Goal: Task Accomplishment & Management: Manage account settings

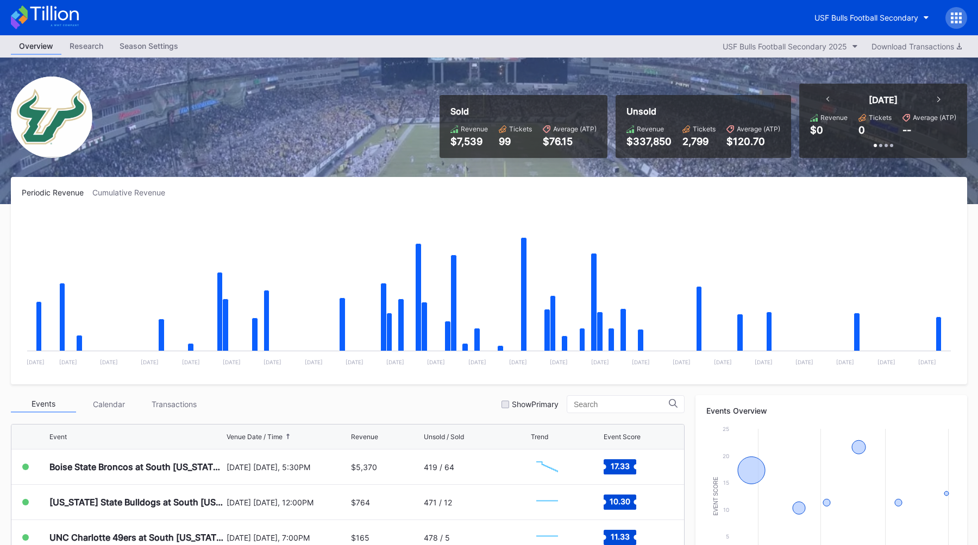
click at [159, 35] on div "Overview Research Season Settings USF Bulls Football Secondary 2025 Download Tr…" at bounding box center [489, 46] width 978 height 22
click at [159, 46] on div "Season Settings" at bounding box center [148, 46] width 75 height 16
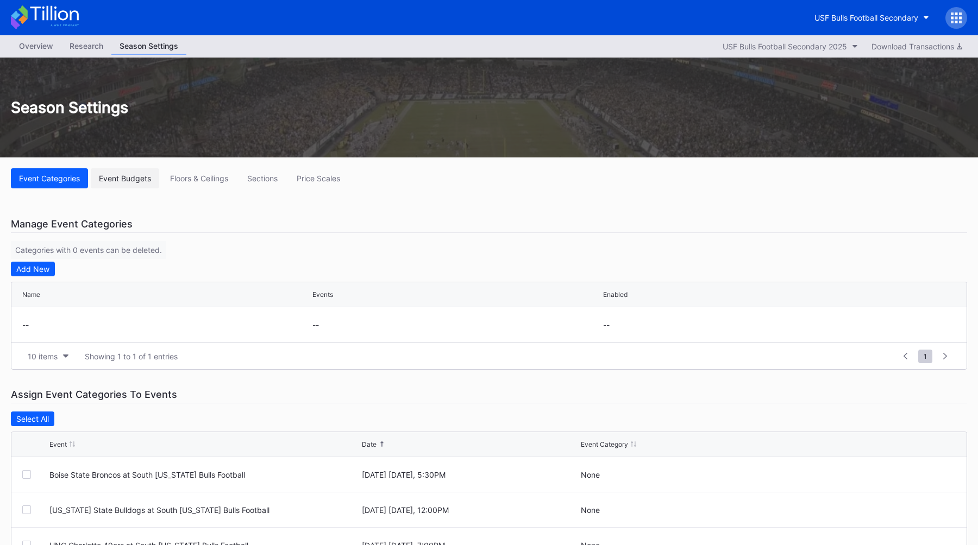
click at [130, 179] on div "Event Budgets" at bounding box center [125, 178] width 52 height 9
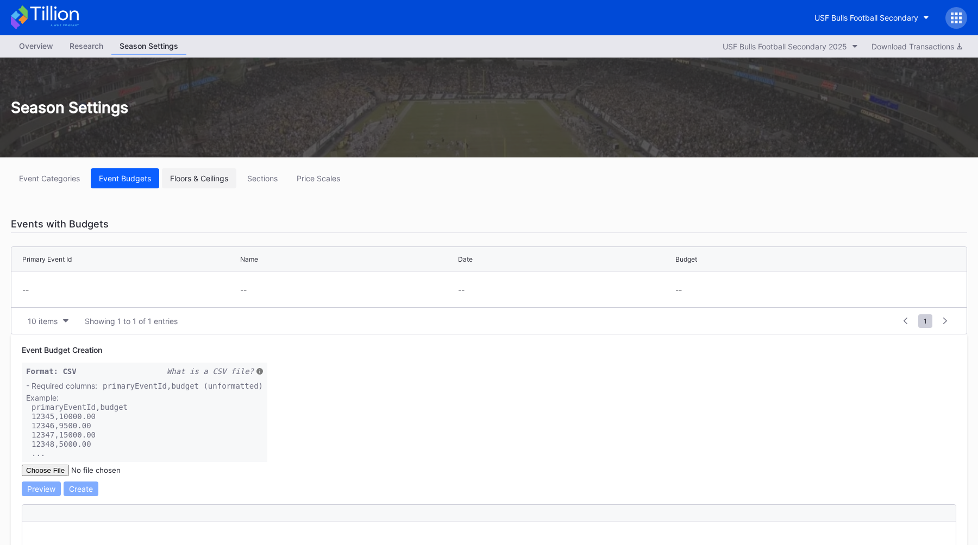
click at [178, 177] on div "Floors & Ceilings" at bounding box center [199, 178] width 58 height 9
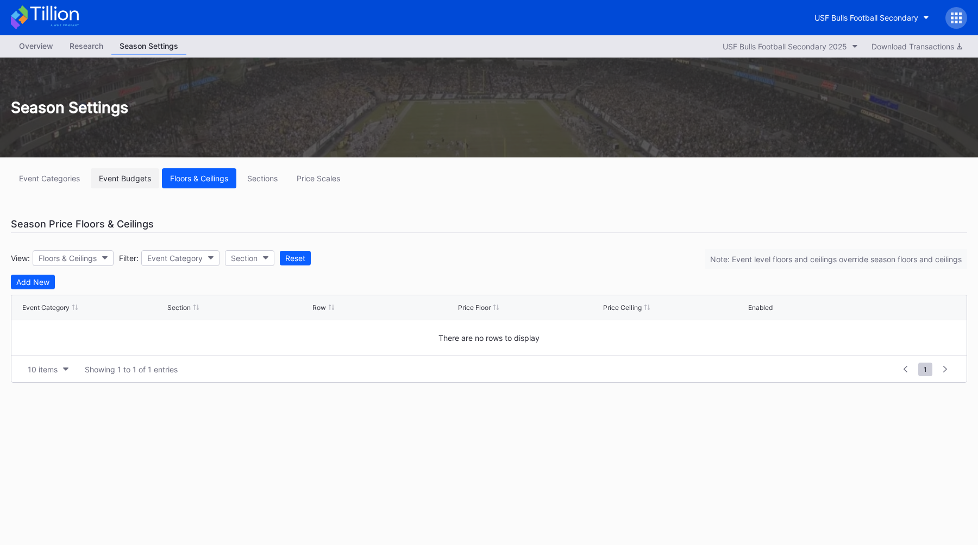
click at [127, 177] on div "Event Budgets" at bounding box center [125, 178] width 52 height 9
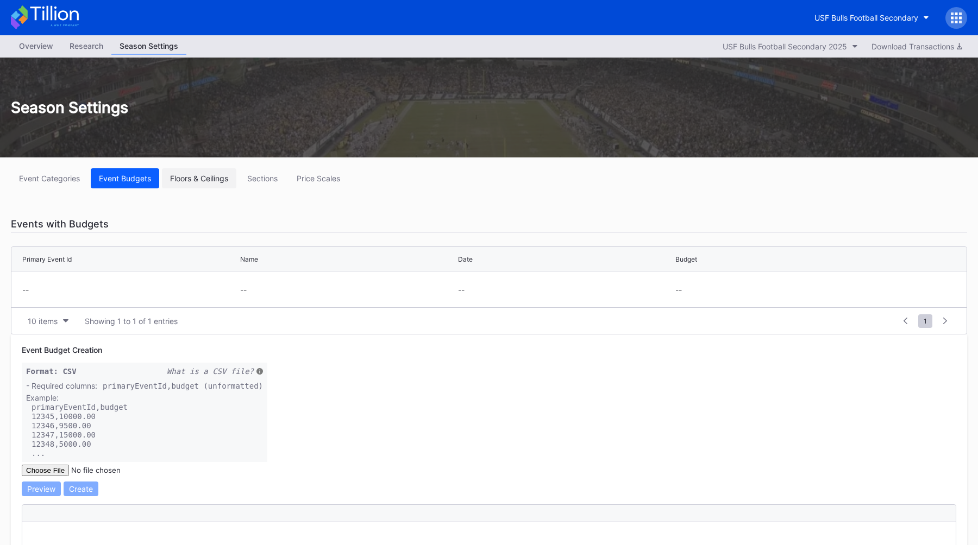
click at [193, 176] on div "Floors & Ceilings" at bounding box center [199, 178] width 58 height 9
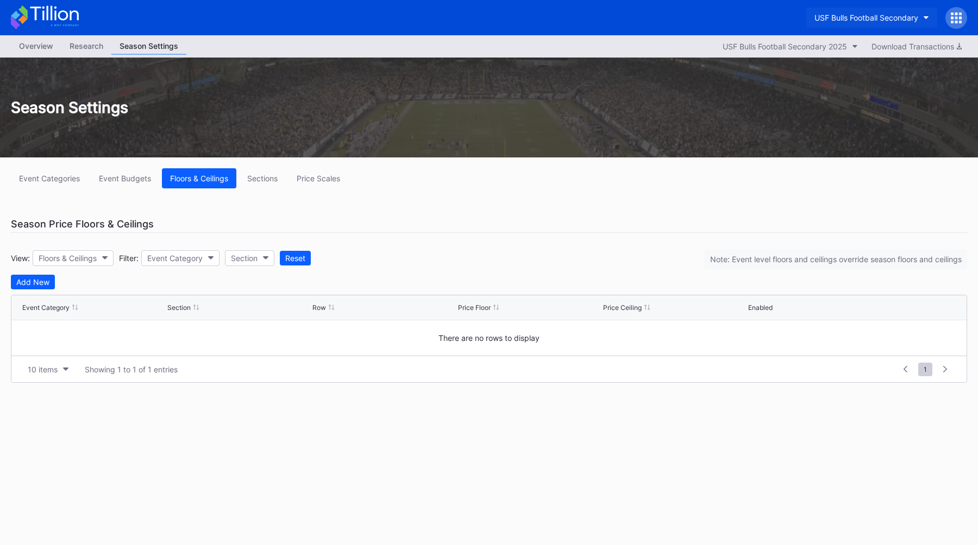
click at [891, 12] on button "USF Bulls Football Secondary" at bounding box center [871, 18] width 131 height 20
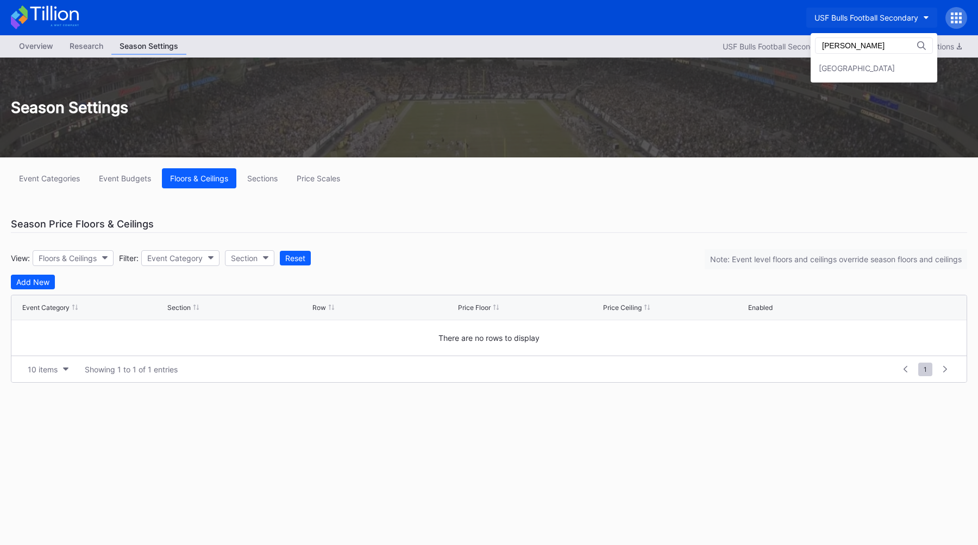
type input "[PERSON_NAME]"
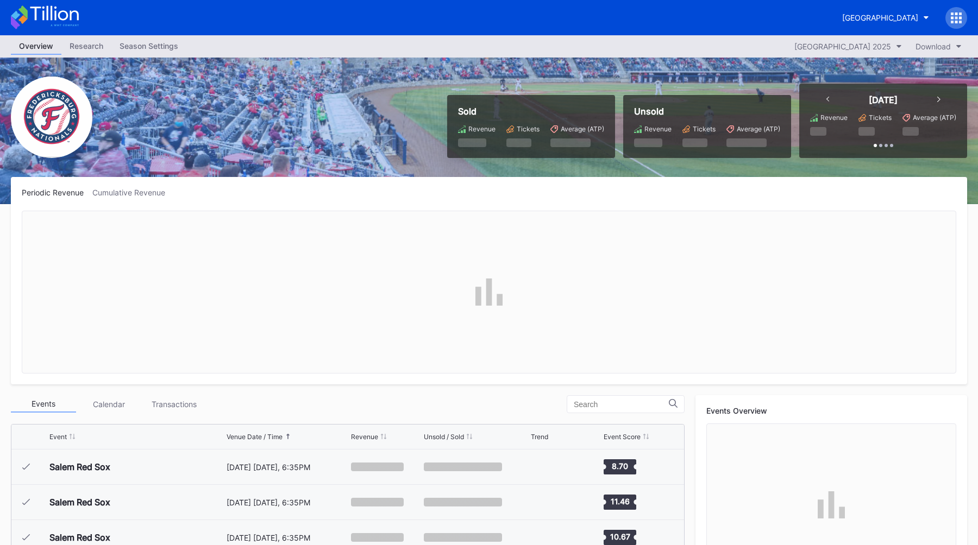
scroll to position [1906, 0]
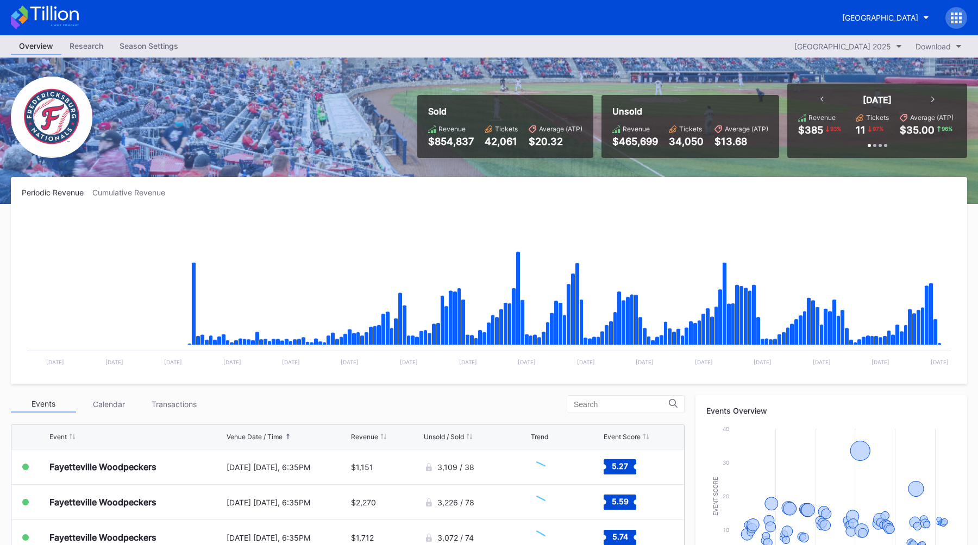
click at [148, 49] on div "Season Settings" at bounding box center [148, 46] width 75 height 16
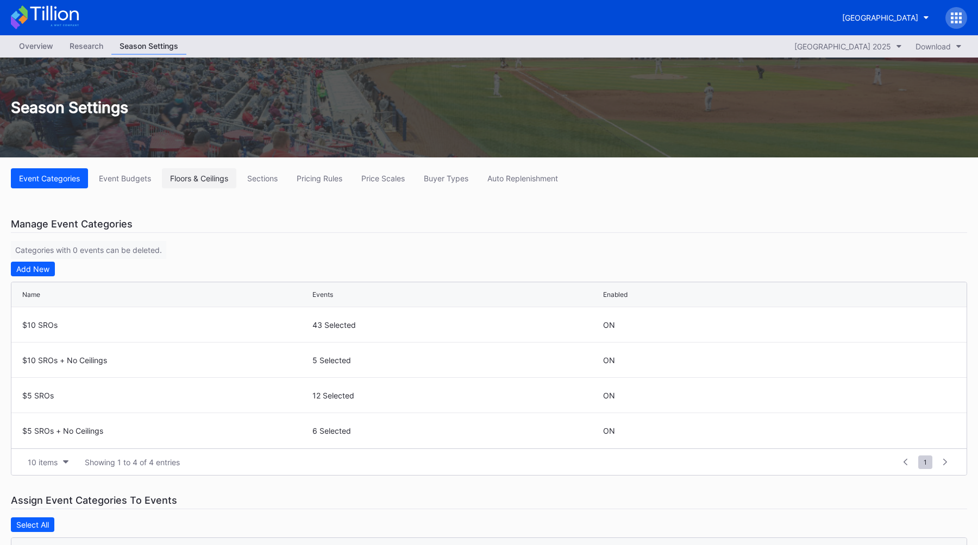
click at [217, 178] on div "Floors & Ceilings" at bounding box center [199, 178] width 58 height 9
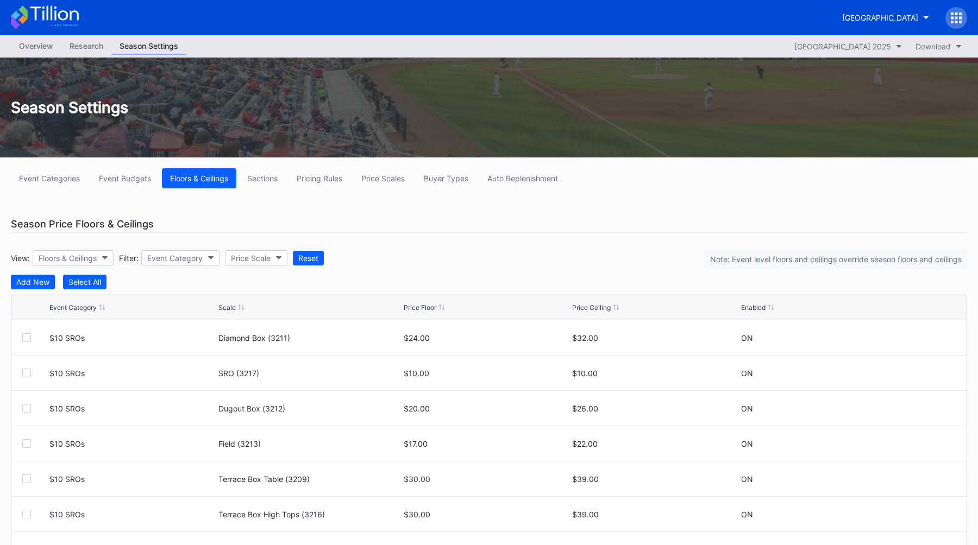
click at [445, 217] on div "Season Price Floors & Ceilings" at bounding box center [489, 224] width 956 height 17
click at [515, 233] on div "Season Price Floors & Ceilings" at bounding box center [489, 224] width 956 height 17
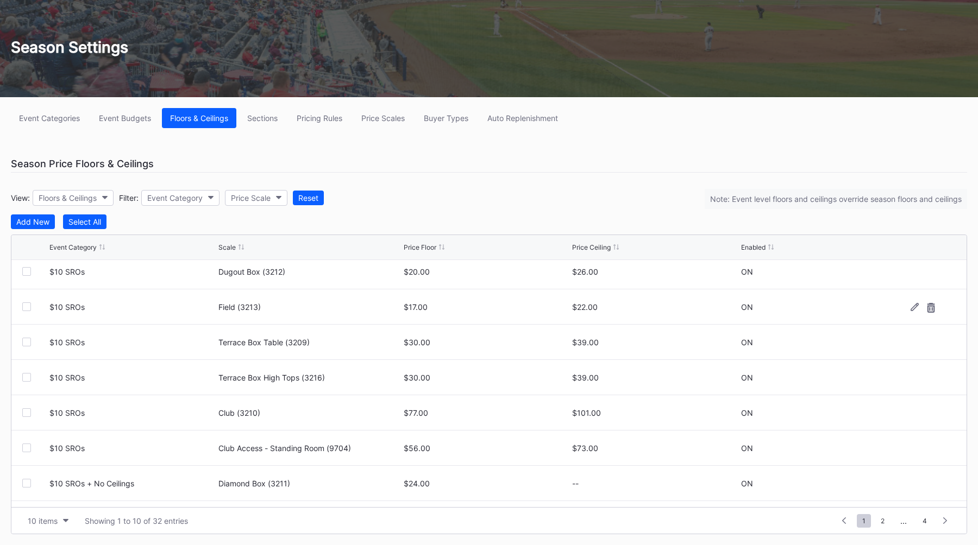
scroll to position [106, 0]
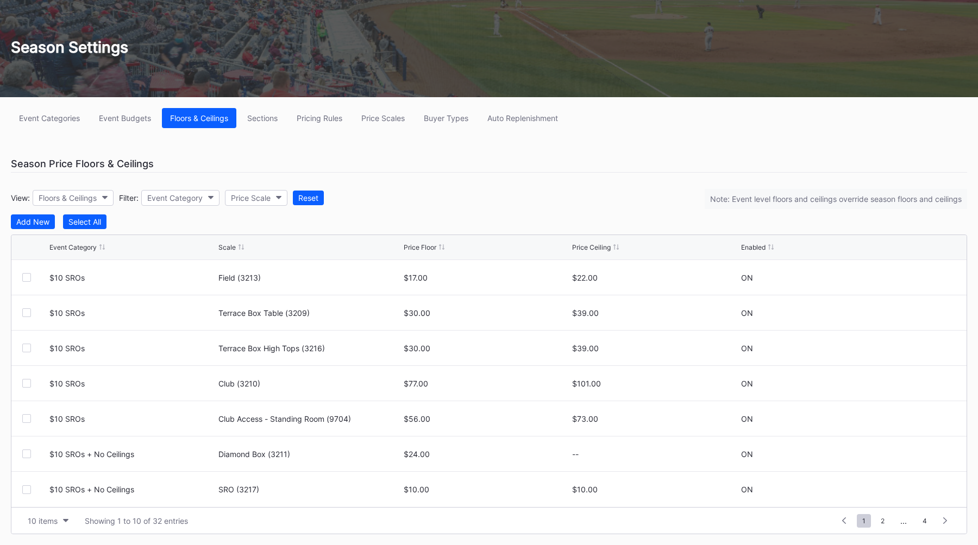
click at [252, 206] on div "View: Floors & Ceilings Filter: Event Category Price Scale Reset Note: Event le…" at bounding box center [489, 198] width 956 height 34
click at [258, 205] on button "Price Scale" at bounding box center [256, 198] width 62 height 16
type input "club"
click at [263, 246] on div "Club" at bounding box center [291, 247] width 127 height 20
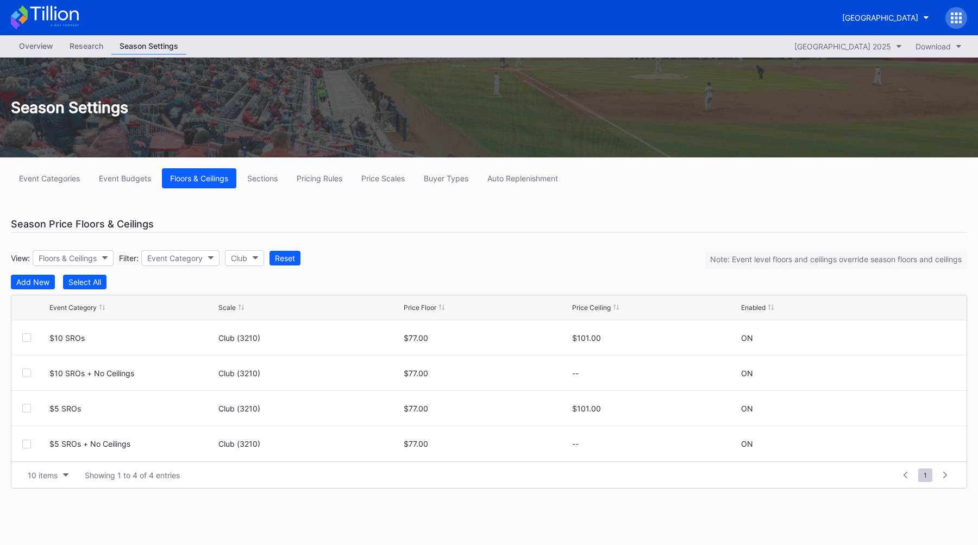
click at [29, 48] on div "Overview" at bounding box center [36, 46] width 51 height 16
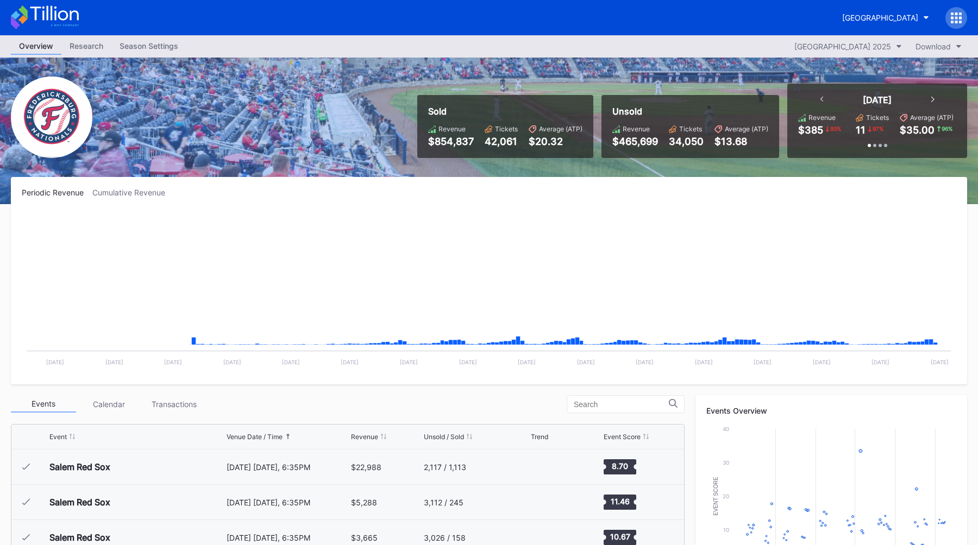
scroll to position [1906, 0]
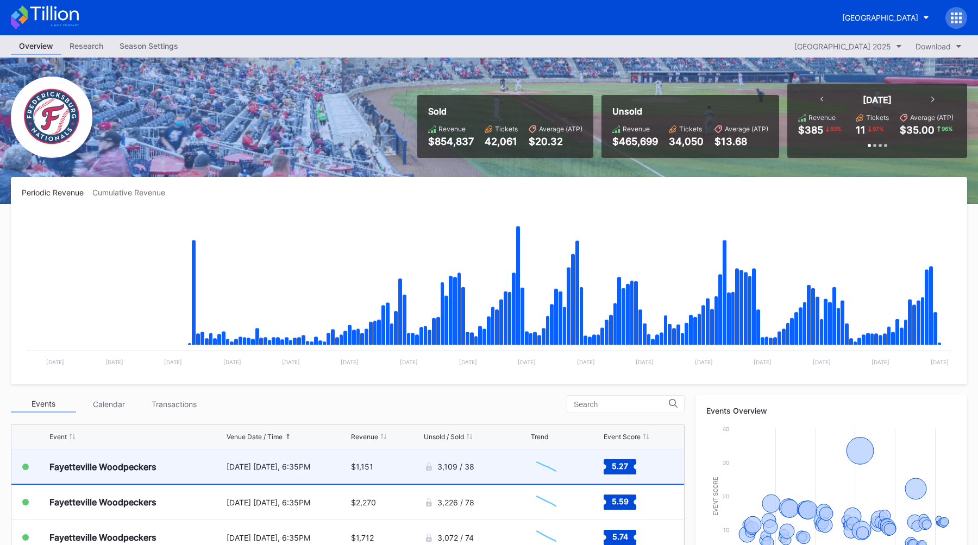
click at [175, 451] on div "Fayetteville Woodpeckers" at bounding box center [136, 467] width 174 height 34
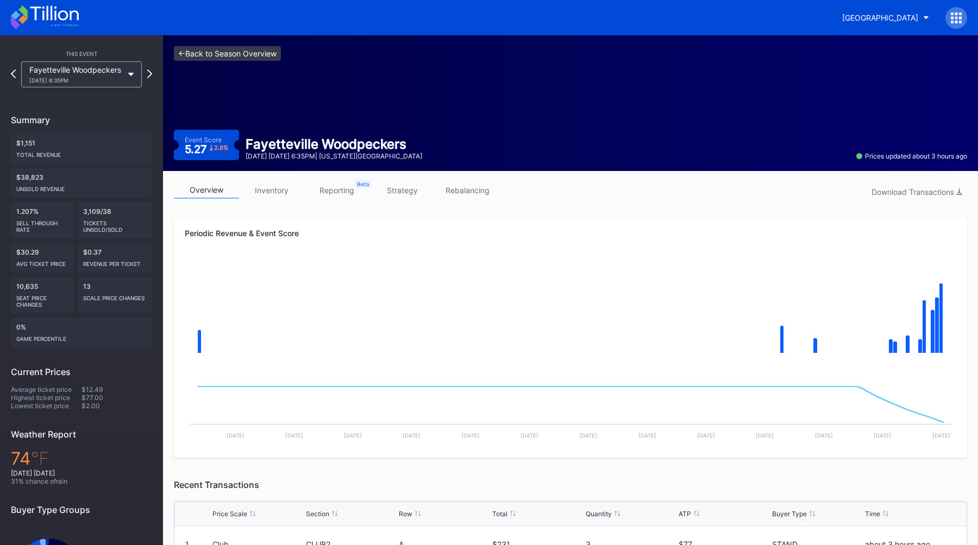
click at [205, 54] on link "<- Back to Season Overview" at bounding box center [227, 53] width 107 height 15
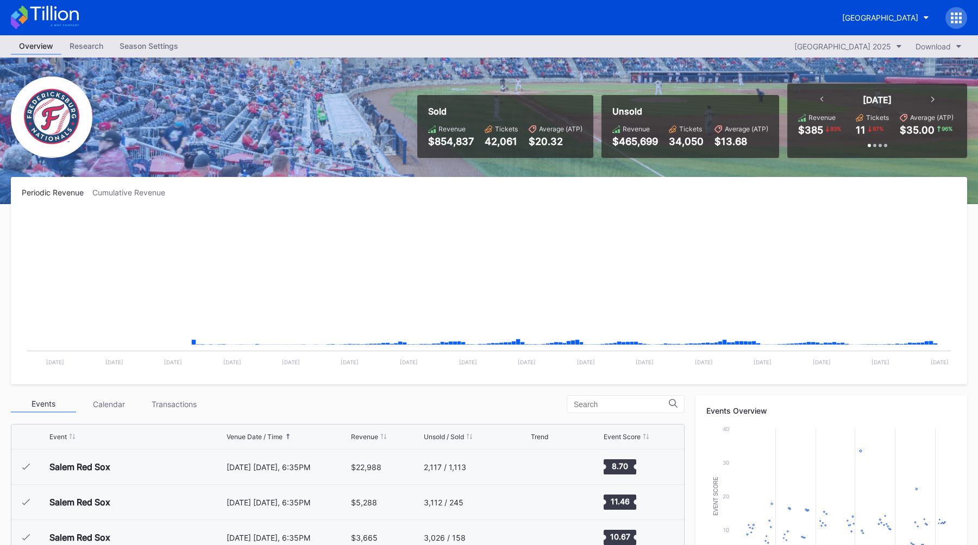
scroll to position [1906, 0]
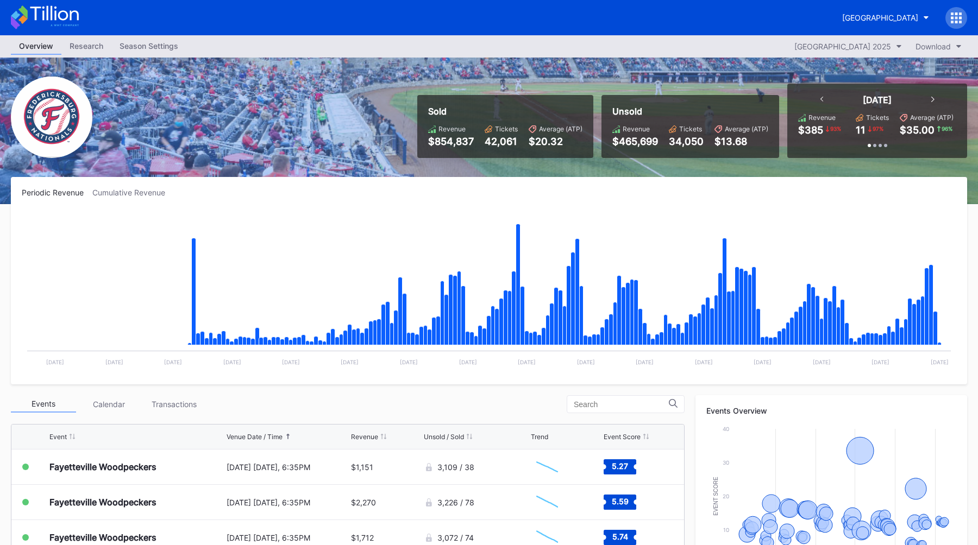
click at [163, 48] on div "Season Settings" at bounding box center [148, 46] width 75 height 16
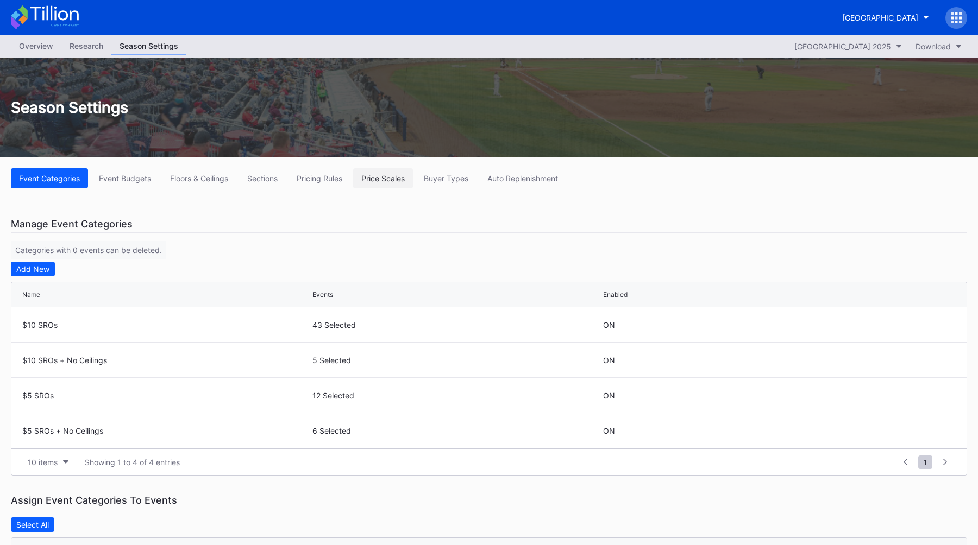
click at [363, 180] on button "Price Scales" at bounding box center [383, 178] width 60 height 20
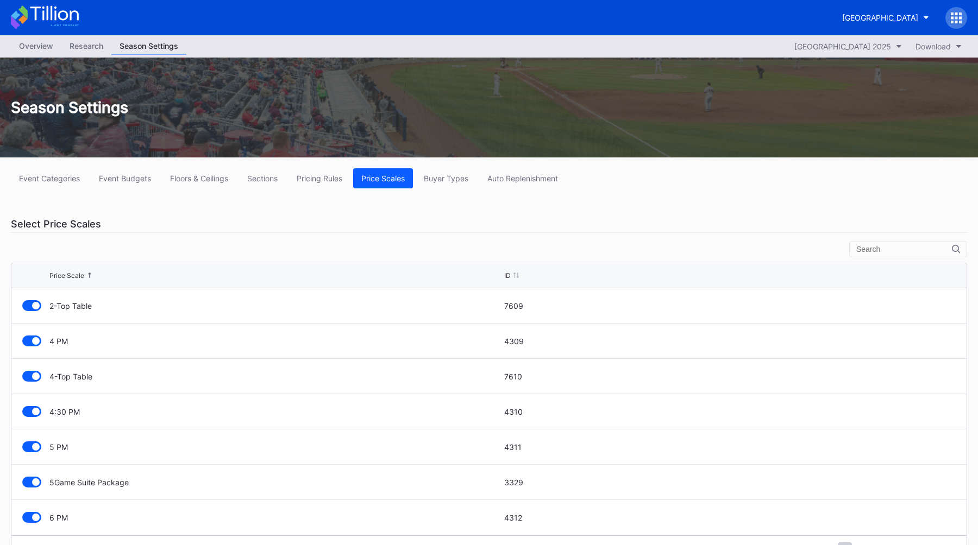
scroll to position [28, 0]
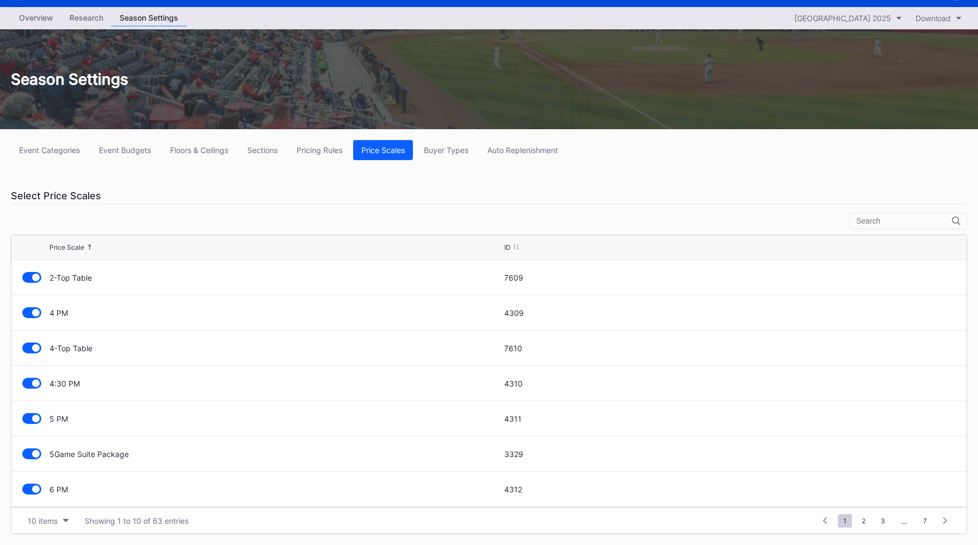
click at [881, 219] on input "text" at bounding box center [904, 221] width 96 height 9
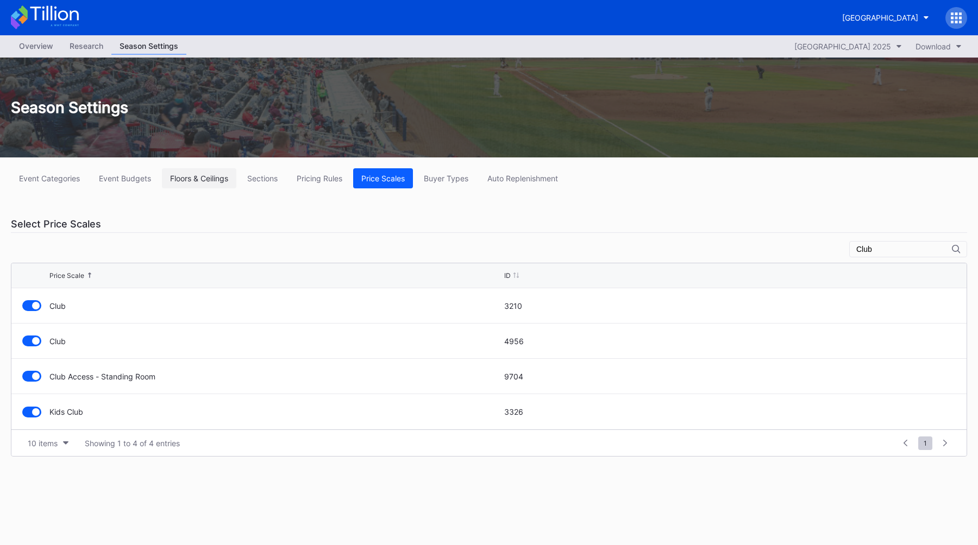
type input "Club"
click at [222, 182] on div "Floors & Ceilings" at bounding box center [199, 178] width 58 height 9
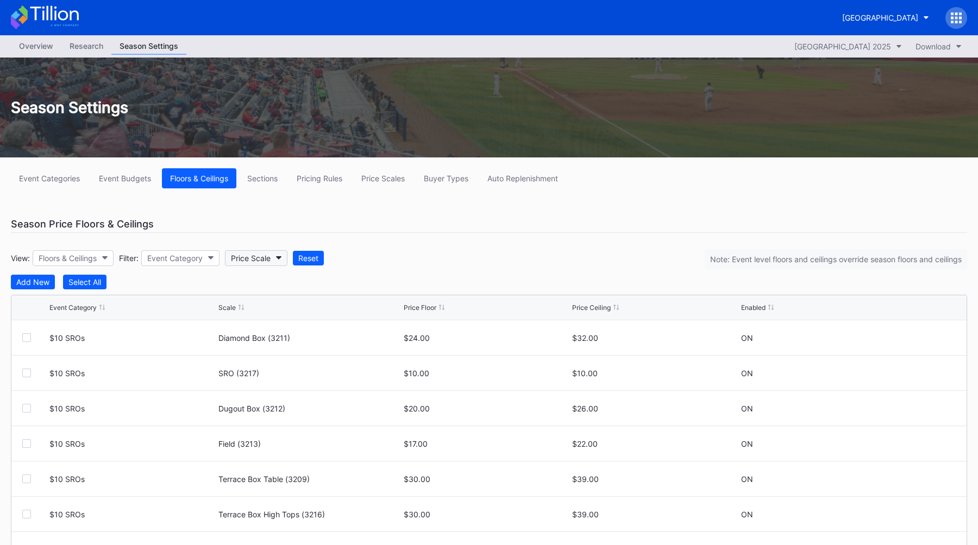
click at [252, 259] on div "Price Scale" at bounding box center [251, 258] width 40 height 9
type input "l"
type input "clu"
click at [265, 305] on div "Club" at bounding box center [291, 307] width 127 height 20
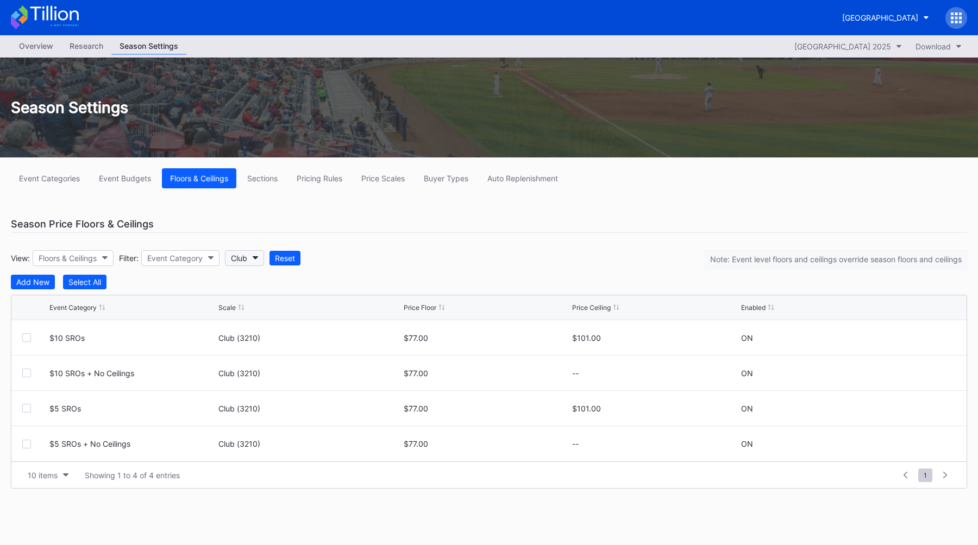
click at [245, 261] on div "Club" at bounding box center [239, 258] width 16 height 9
click at [254, 404] on div "SRO" at bounding box center [291, 408] width 127 height 20
click at [431, 253] on div "View: Floors & Ceilings Filter: Event Category SRO Reset Note: Event level floo…" at bounding box center [489, 258] width 956 height 34
click at [429, 251] on div "View: Floors & Ceilings Filter: Event Category SRO Reset Note: Event level floo…" at bounding box center [489, 258] width 956 height 34
click at [35, 41] on div "Overview" at bounding box center [36, 46] width 51 height 16
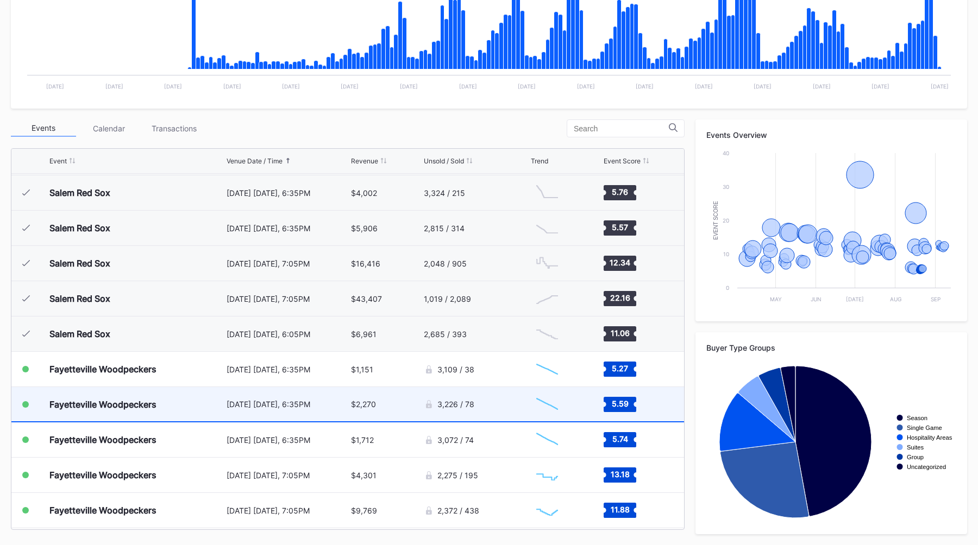
scroll to position [1723, 0]
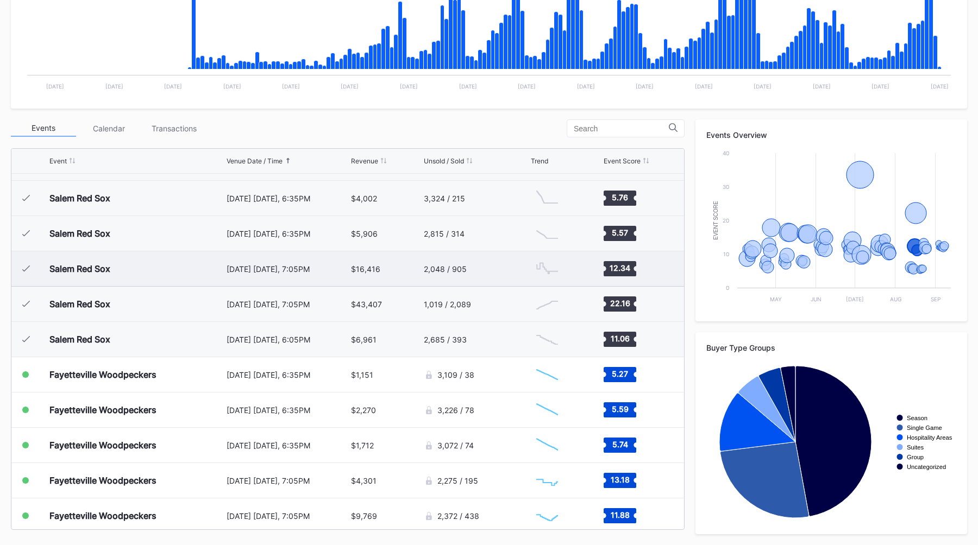
click at [194, 274] on div "Salem Red Sox" at bounding box center [136, 268] width 174 height 35
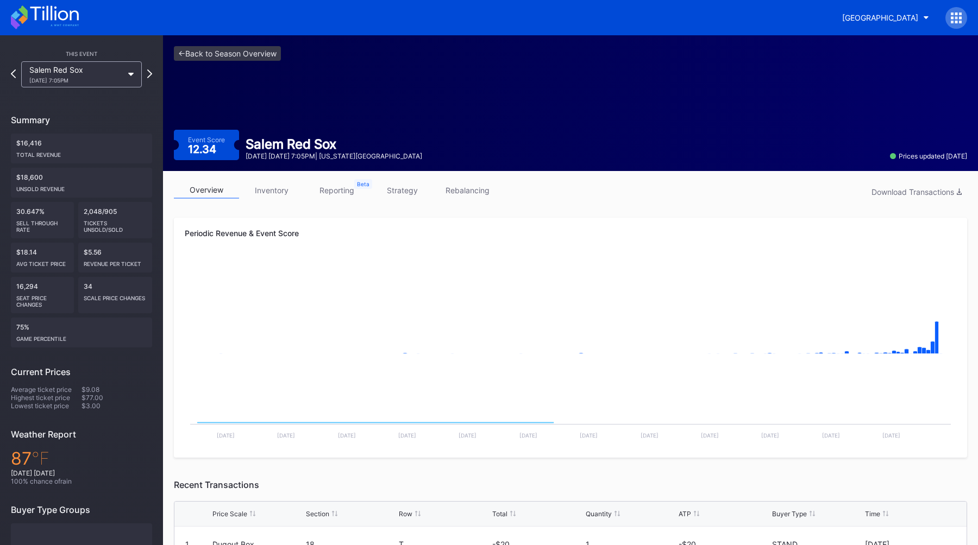
click at [281, 197] on link "inventory" at bounding box center [271, 190] width 65 height 17
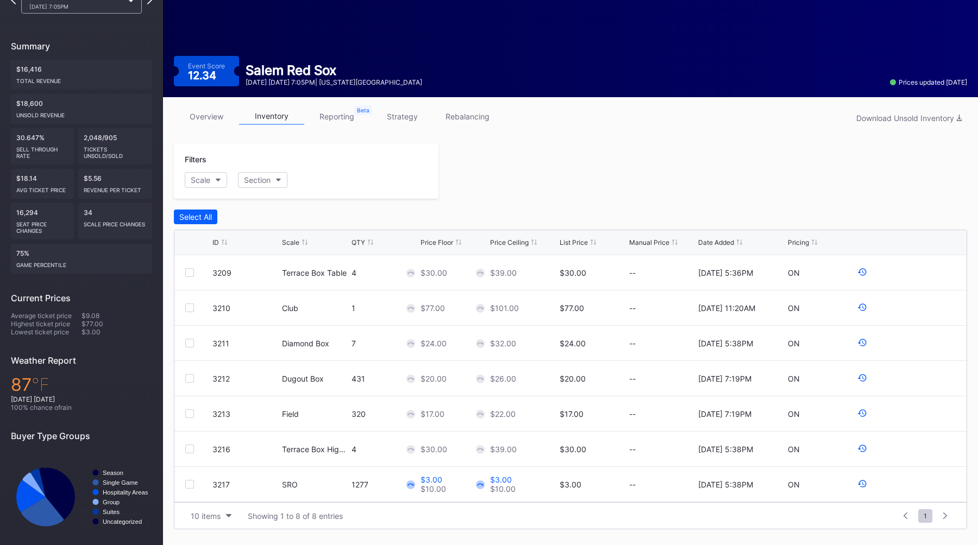
scroll to position [80, 0]
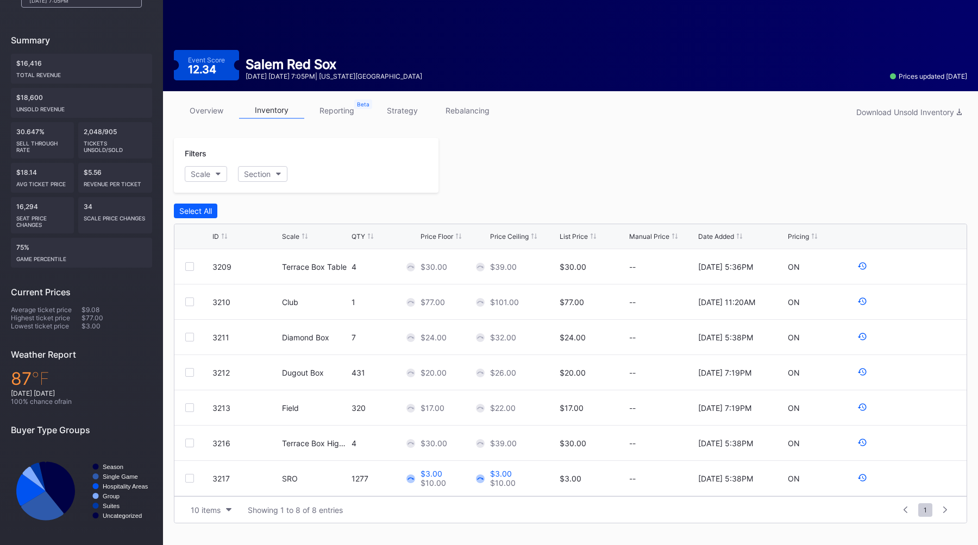
click at [611, 167] on div at bounding box center [702, 165] width 528 height 55
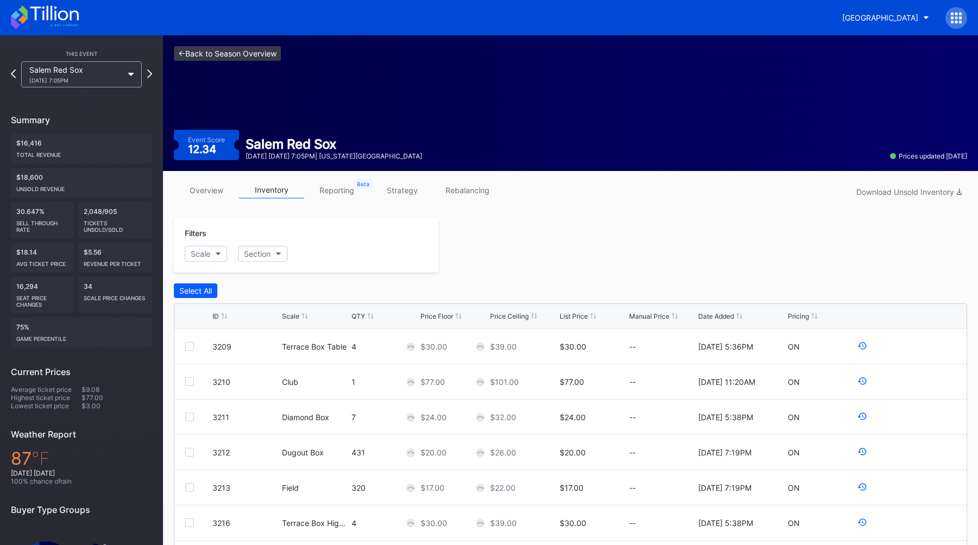
click at [218, 59] on link "<- Back to Season Overview" at bounding box center [227, 53] width 107 height 15
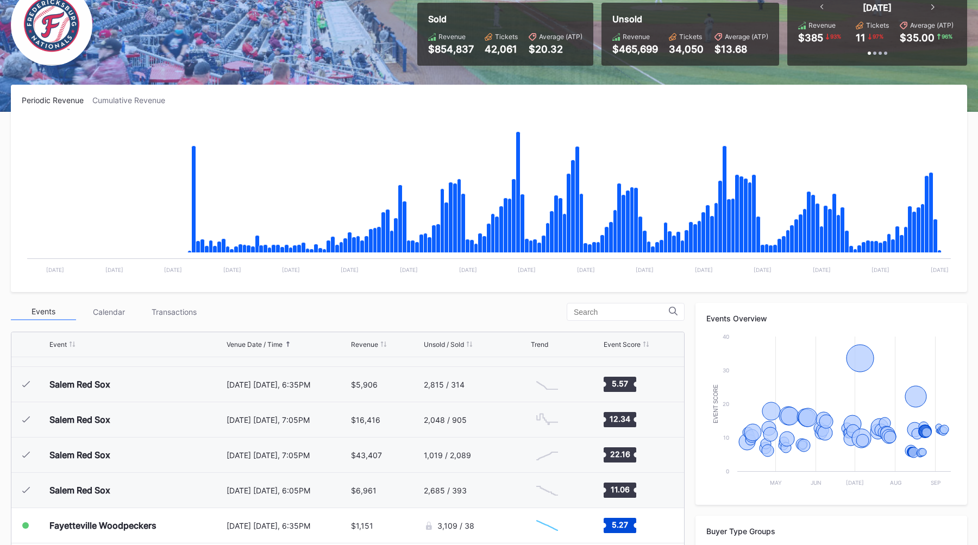
scroll to position [91, 0]
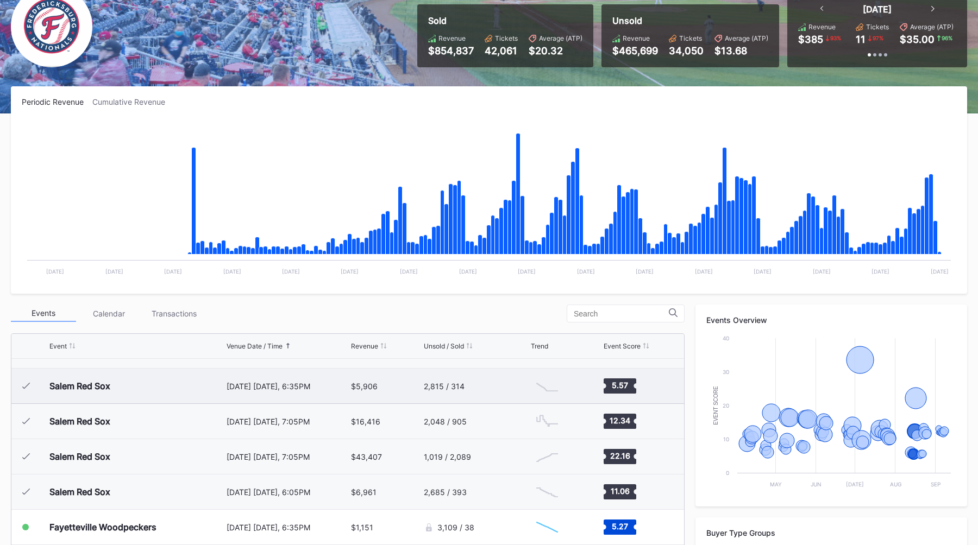
click at [291, 385] on div "[DATE] [DATE], 6:35PM" at bounding box center [287, 386] width 122 height 9
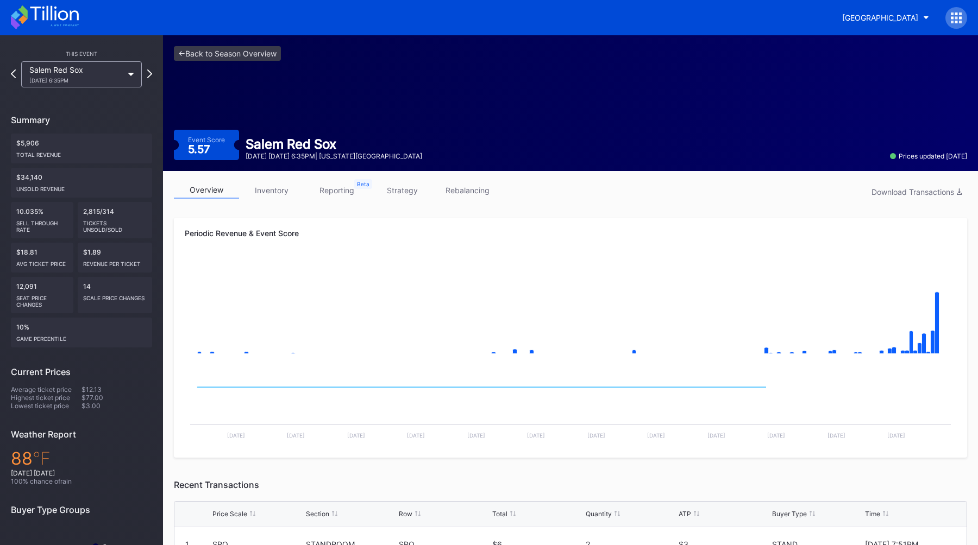
click at [271, 187] on link "inventory" at bounding box center [271, 190] width 65 height 17
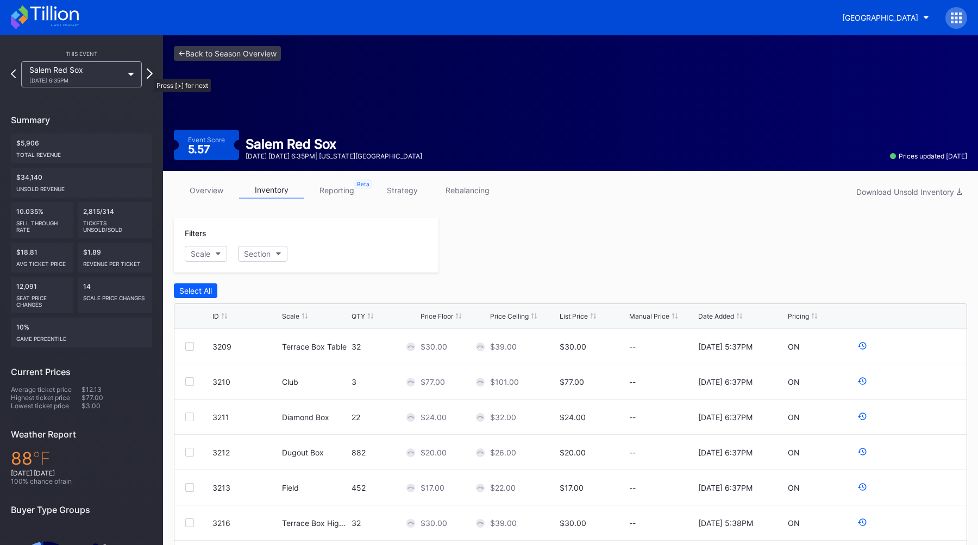
click at [148, 73] on icon at bounding box center [150, 73] width 6 height 10
click at [15, 76] on icon at bounding box center [13, 73] width 6 height 10
click at [12, 74] on icon at bounding box center [13, 73] width 6 height 10
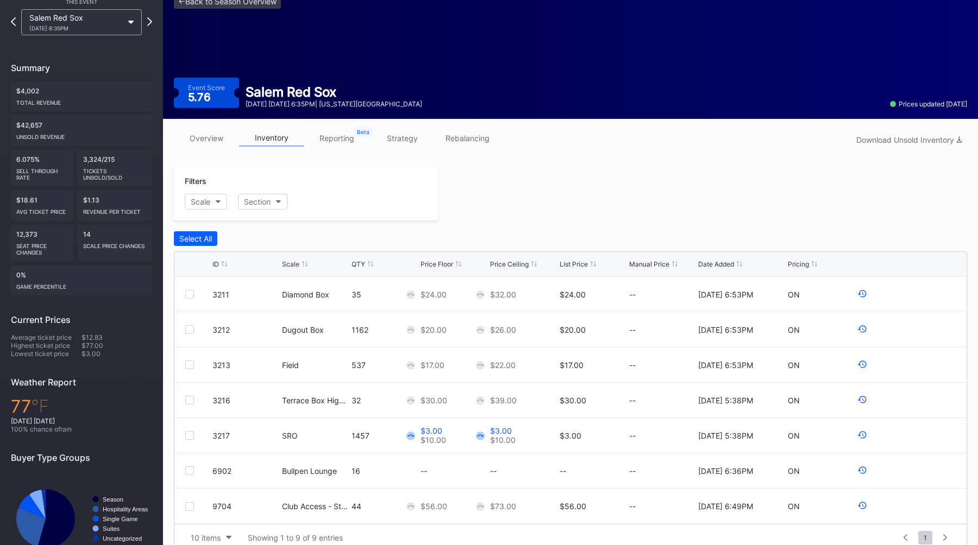
scroll to position [51, 0]
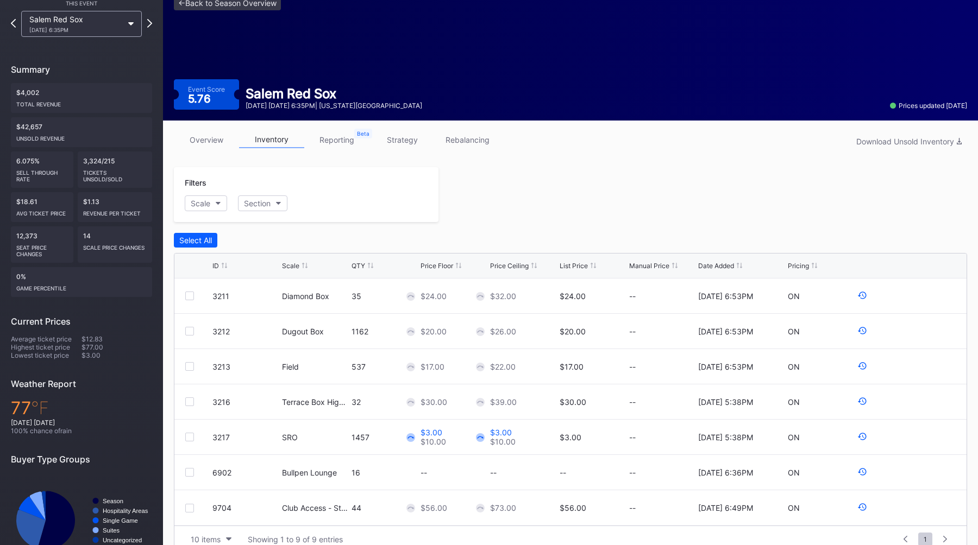
click at [153, 22] on div "This Event Salem Red Sox [DATE] 6:35PM Summary $4,002 Total Revenue $42,657 Uns…" at bounding box center [81, 282] width 163 height 594
click at [152, 22] on div "This Event Salem Red Sox [DATE] 6:35PM Summary $4,002 Total Revenue $42,657 Uns…" at bounding box center [81, 282] width 163 height 594
click at [149, 21] on icon at bounding box center [150, 23] width 6 height 10
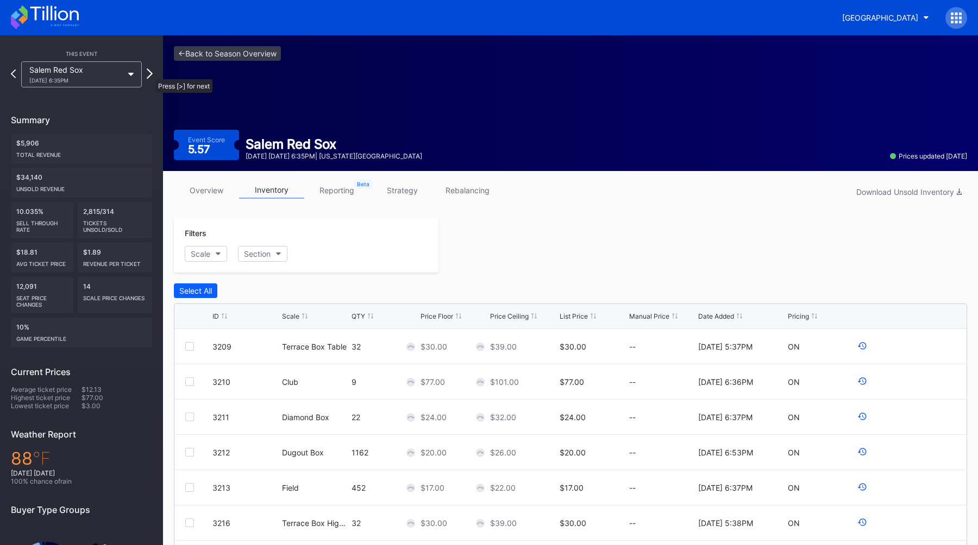
click at [150, 74] on icon at bounding box center [150, 73] width 6 height 10
click at [13, 74] on icon at bounding box center [13, 73] width 6 height 10
click at [13, 74] on icon at bounding box center [13, 74] width 5 height 9
click at [13, 74] on icon at bounding box center [13, 73] width 6 height 10
click at [153, 75] on div "This Event Salem Red Sox [DATE] 6:35PM Summary $7,744 Total Revenue $37,757 Uns…" at bounding box center [81, 332] width 163 height 594
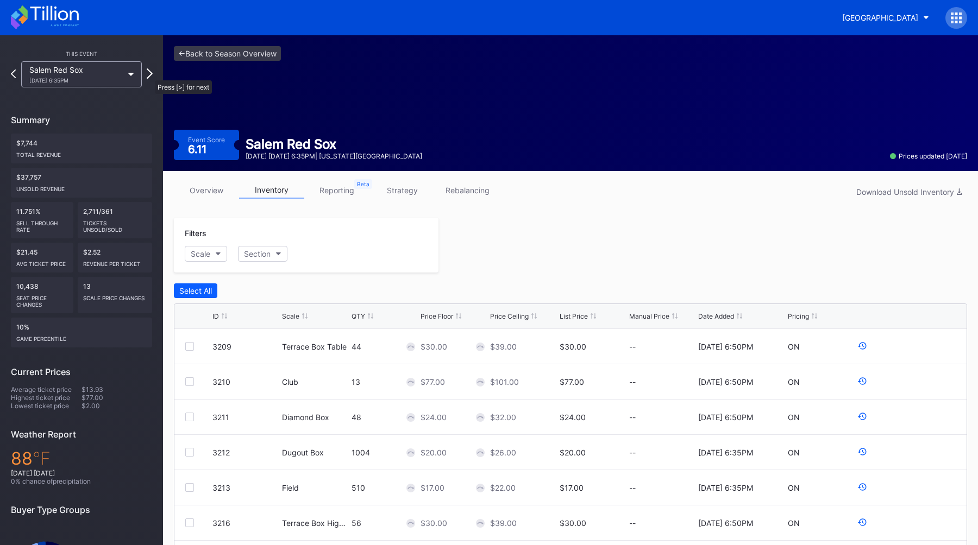
click at [149, 75] on icon at bounding box center [150, 73] width 6 height 10
click at [149, 75] on icon at bounding box center [149, 74] width 5 height 9
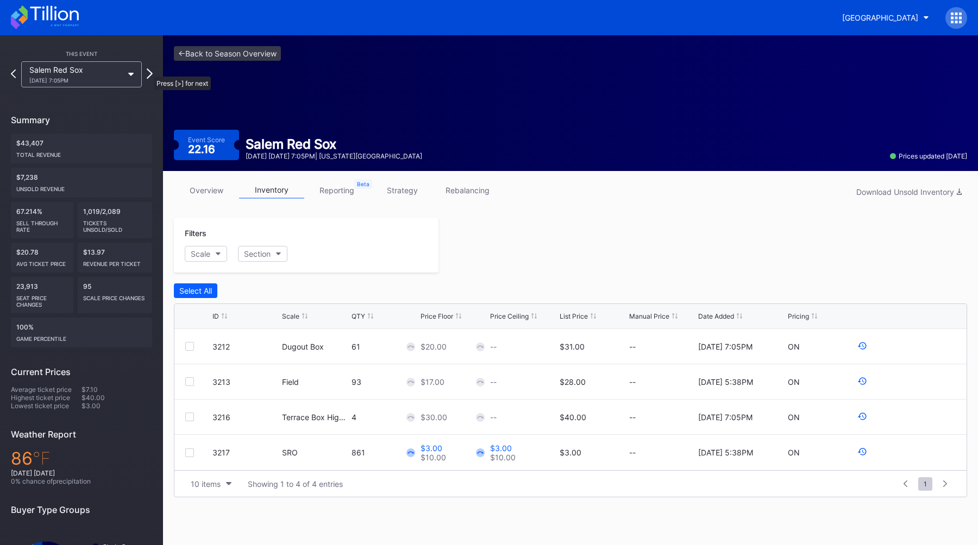
click at [149, 72] on icon at bounding box center [150, 73] width 6 height 10
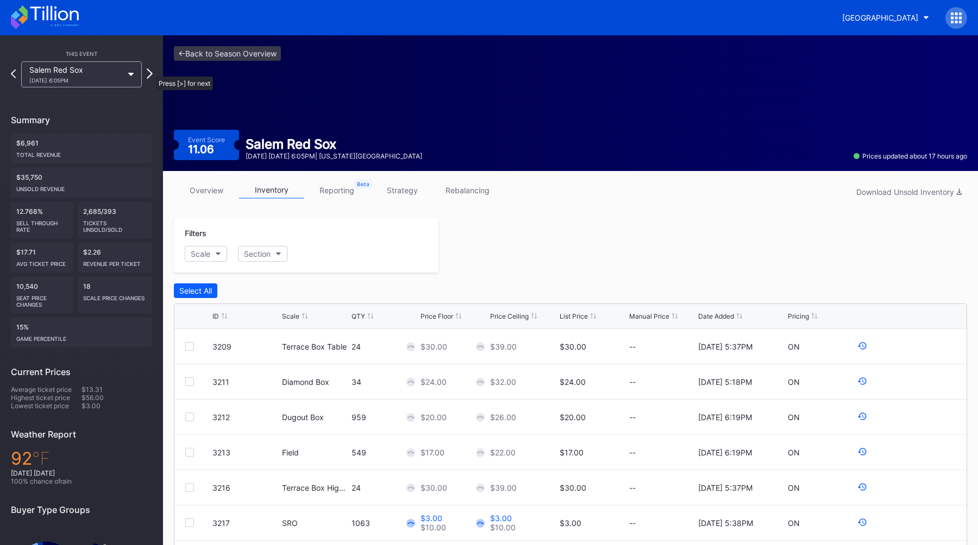
click at [150, 71] on icon at bounding box center [150, 73] width 6 height 10
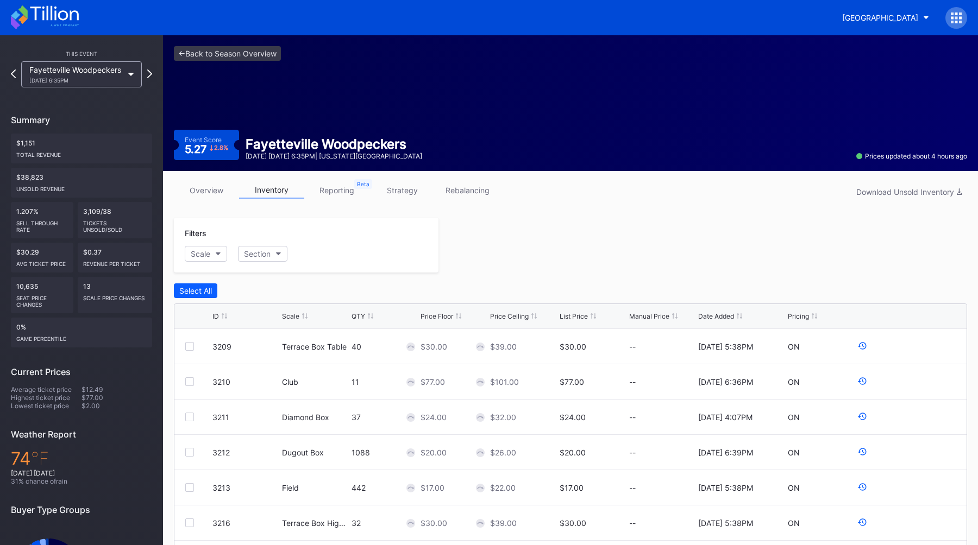
click at [85, 82] on div "[DATE] 6:35PM" at bounding box center [75, 80] width 93 height 7
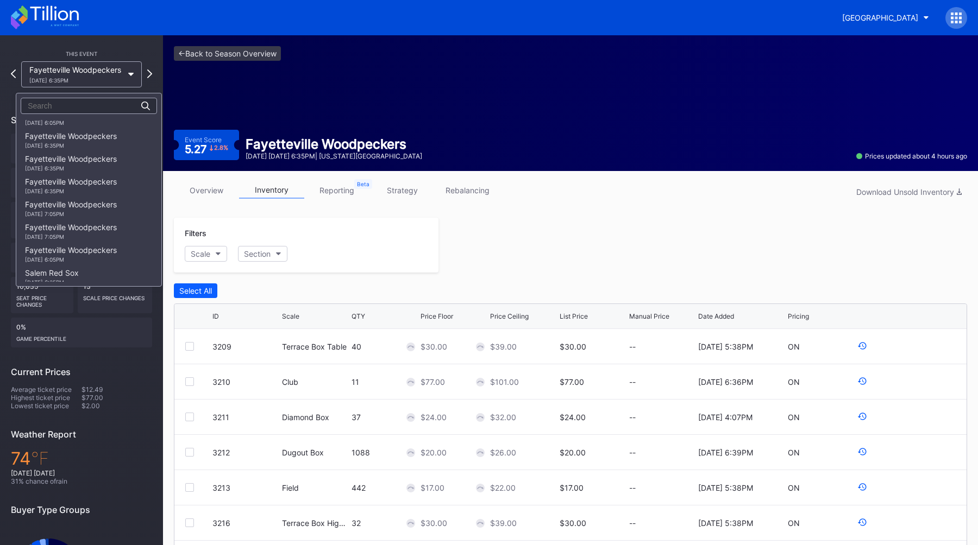
scroll to position [942, 0]
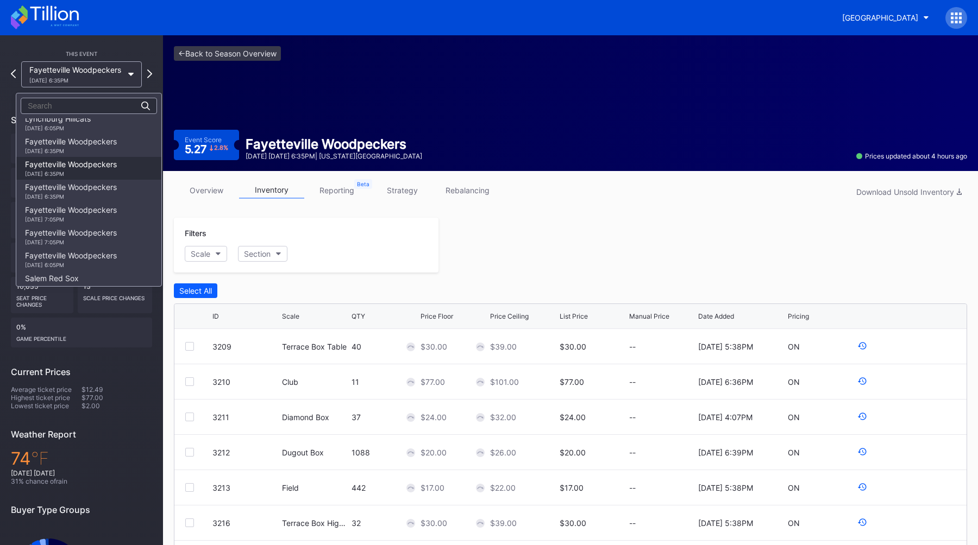
click at [66, 169] on div "Fayetteville Woodpeckers [DATE] 6:35PM" at bounding box center [71, 168] width 92 height 17
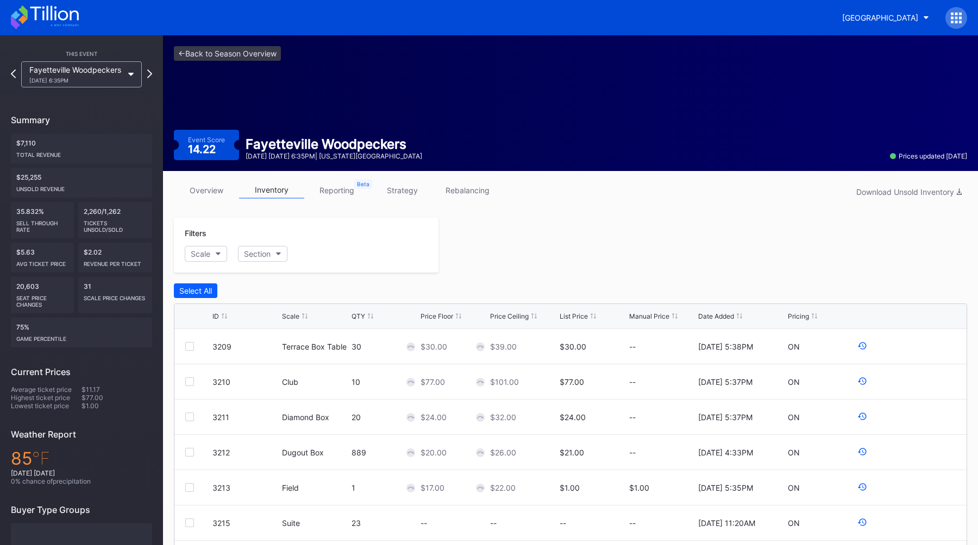
click at [197, 190] on link "overview" at bounding box center [206, 190] width 65 height 17
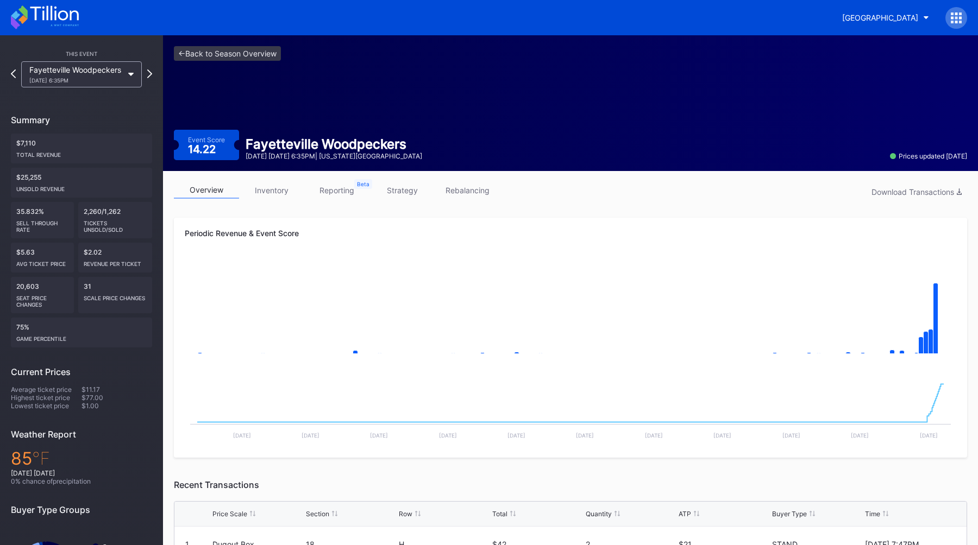
click at [273, 191] on link "inventory" at bounding box center [271, 190] width 65 height 17
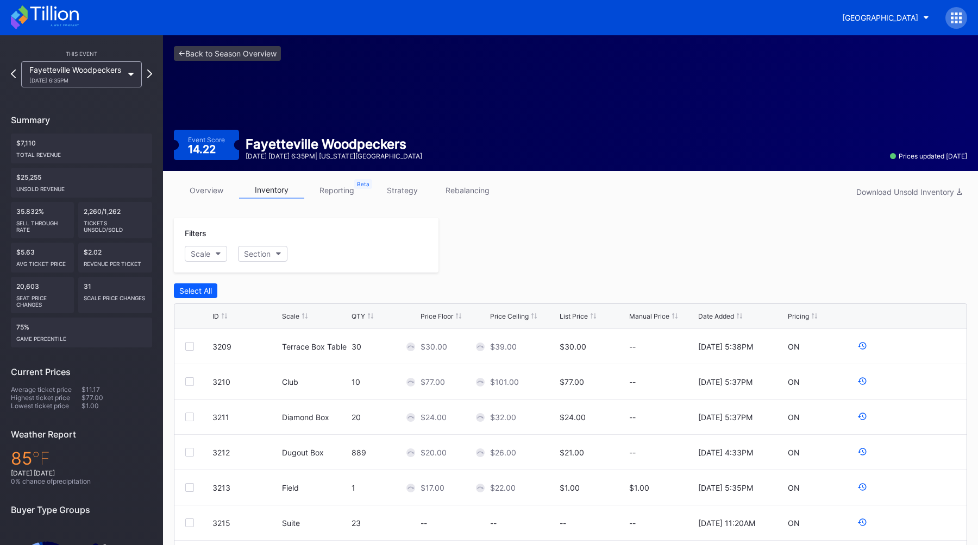
click at [366, 291] on div "Select All" at bounding box center [570, 290] width 793 height 15
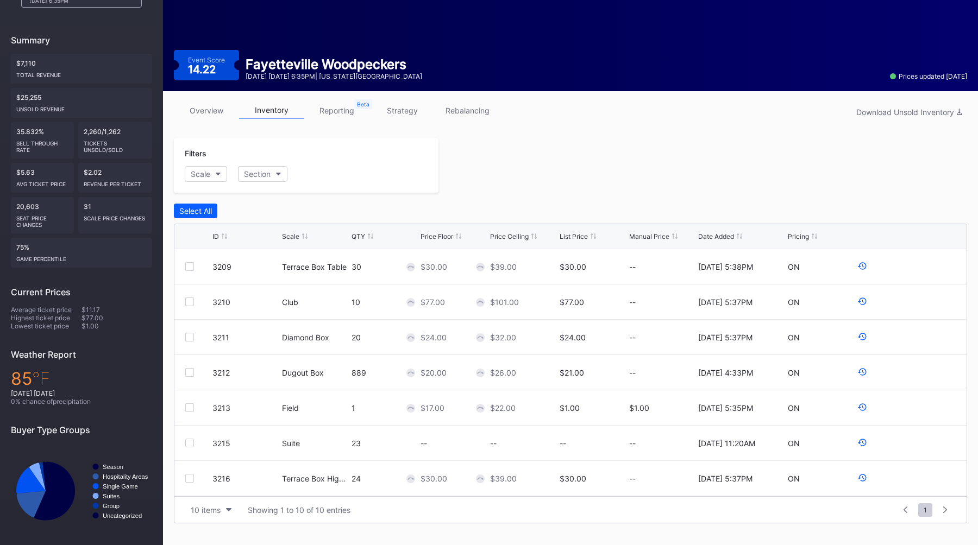
click at [595, 122] on div "overview inventory reporting strategy rebalancing Download Unsold Inventory" at bounding box center [570, 113] width 793 height 22
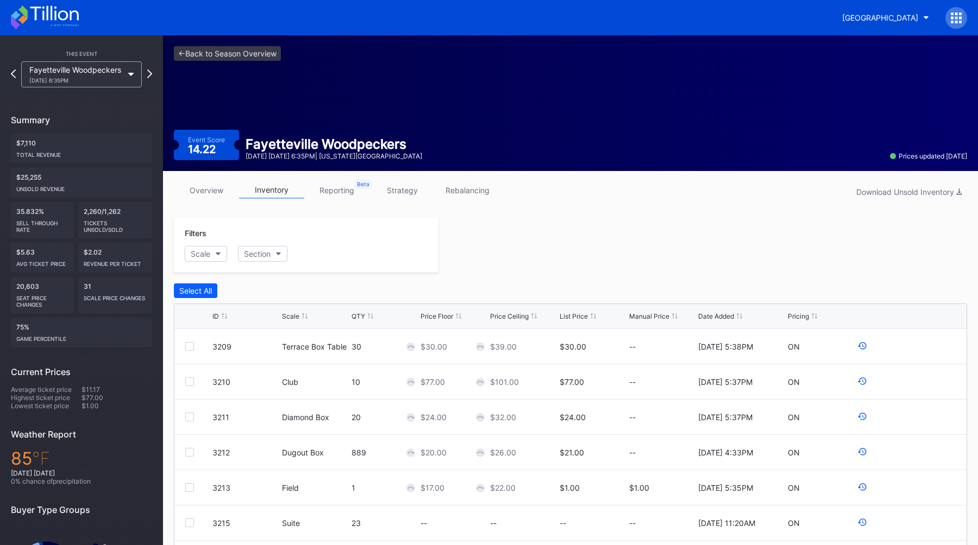
scroll to position [80, 0]
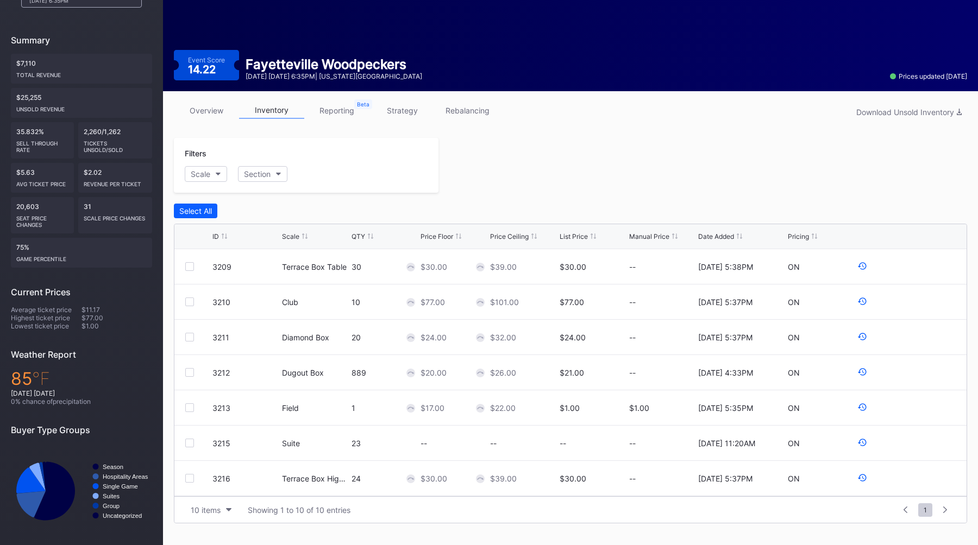
click at [455, 199] on div "Filters Scale Section Select All ID Scale QTY Price Floor Price Ceiling List Pr…" at bounding box center [570, 331] width 793 height 386
click at [584, 153] on div at bounding box center [702, 165] width 528 height 55
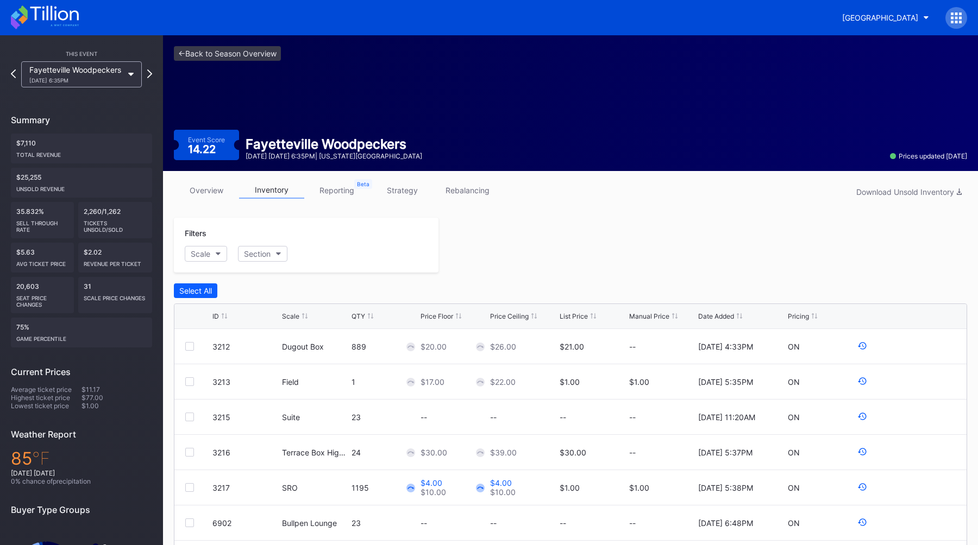
click at [89, 83] on div "[DATE] 6:35PM" at bounding box center [75, 80] width 93 height 7
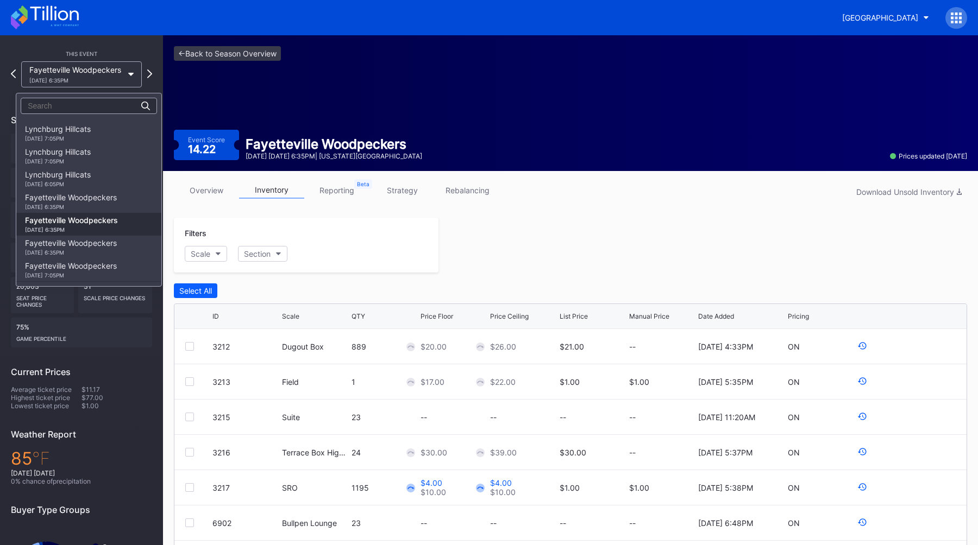
scroll to position [883, 0]
click at [56, 159] on div "Lynchburg Hillcats [DATE] 7:05PM" at bounding box center [58, 158] width 66 height 17
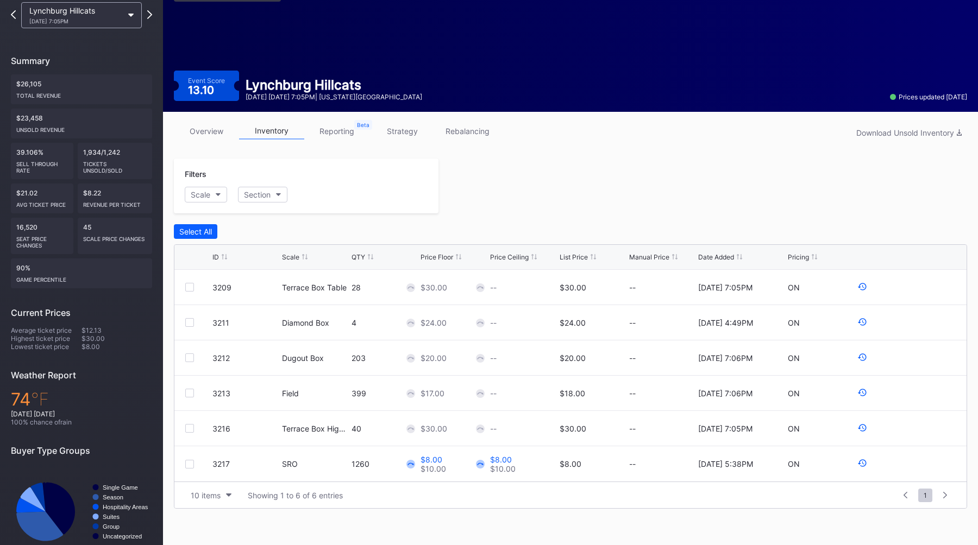
scroll to position [67, 0]
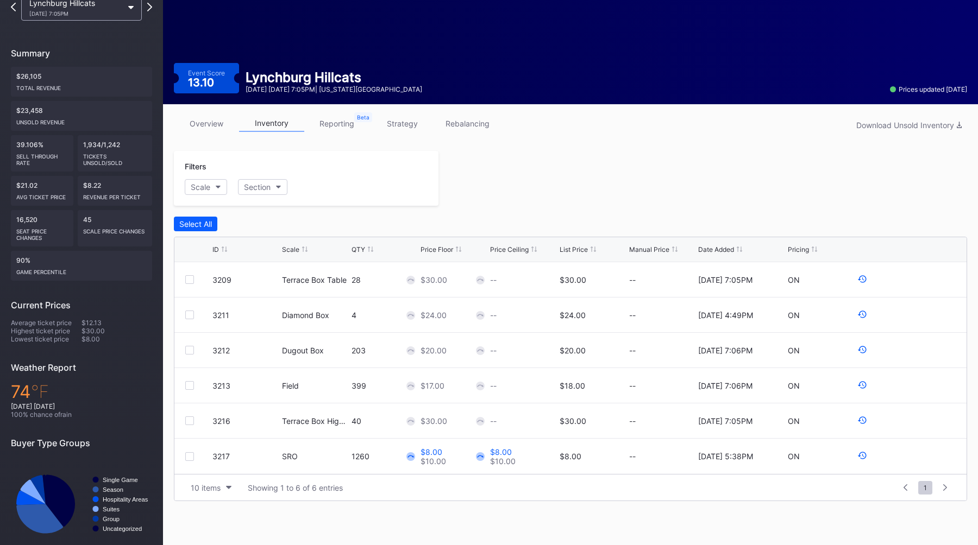
click at [205, 122] on link "overview" at bounding box center [206, 123] width 65 height 17
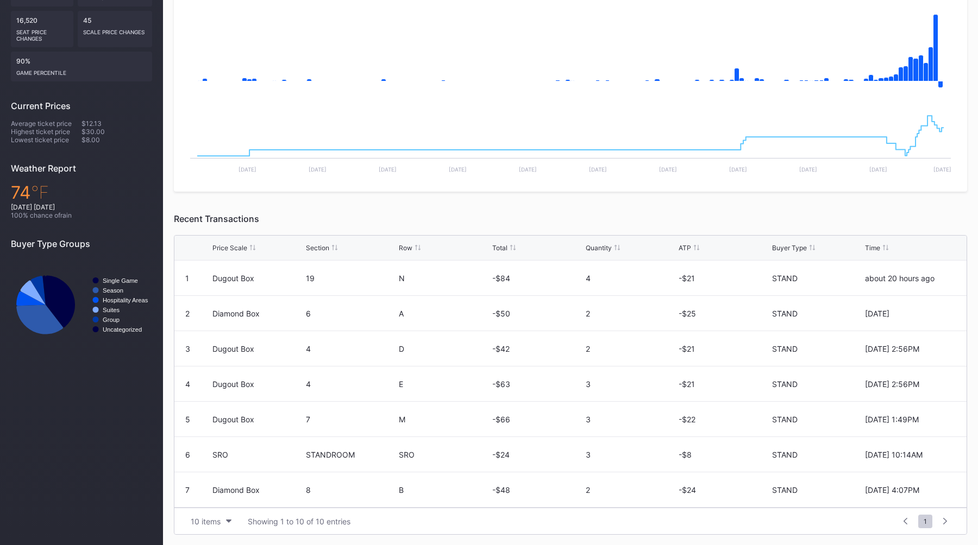
click at [482, 207] on div "Periodic Revenue & Event Score Created with Highcharts 11.2.0 Chart title Creat…" at bounding box center [570, 243] width 793 height 583
click at [425, 212] on div "Periodic Revenue & Event Score Created with Highcharts 11.2.0 Chart title Creat…" at bounding box center [570, 243] width 793 height 583
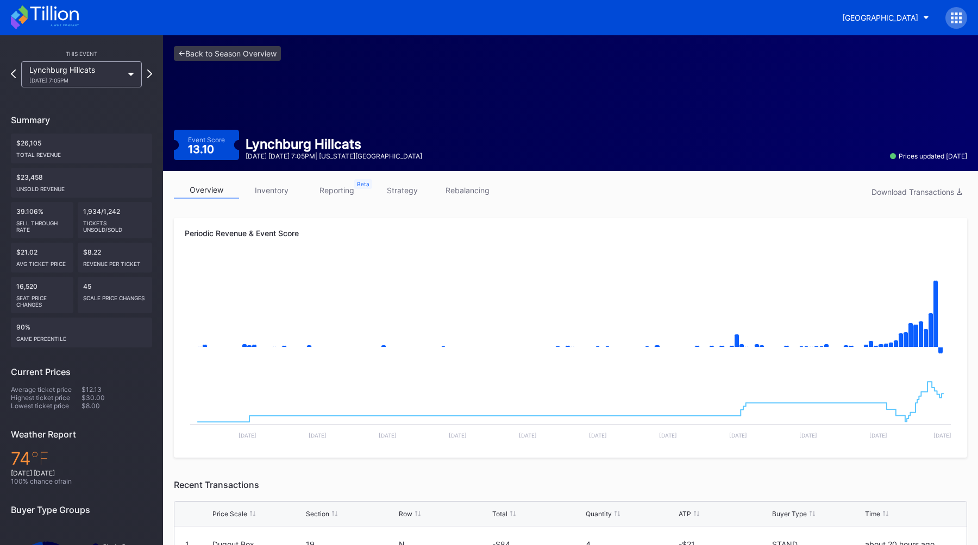
click at [64, 67] on div "Lynchburg Hillcats [DATE] 7:05PM" at bounding box center [75, 74] width 93 height 18
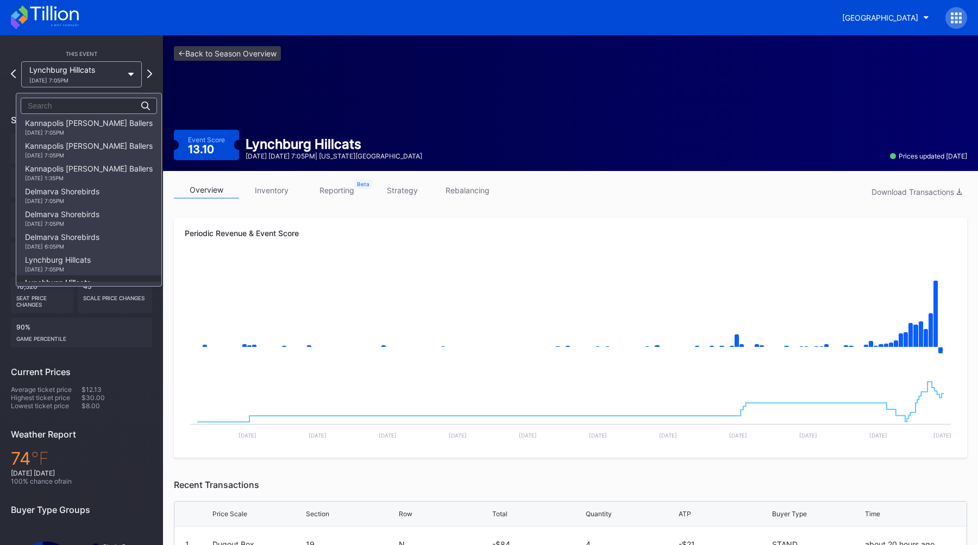
scroll to position [747, 0]
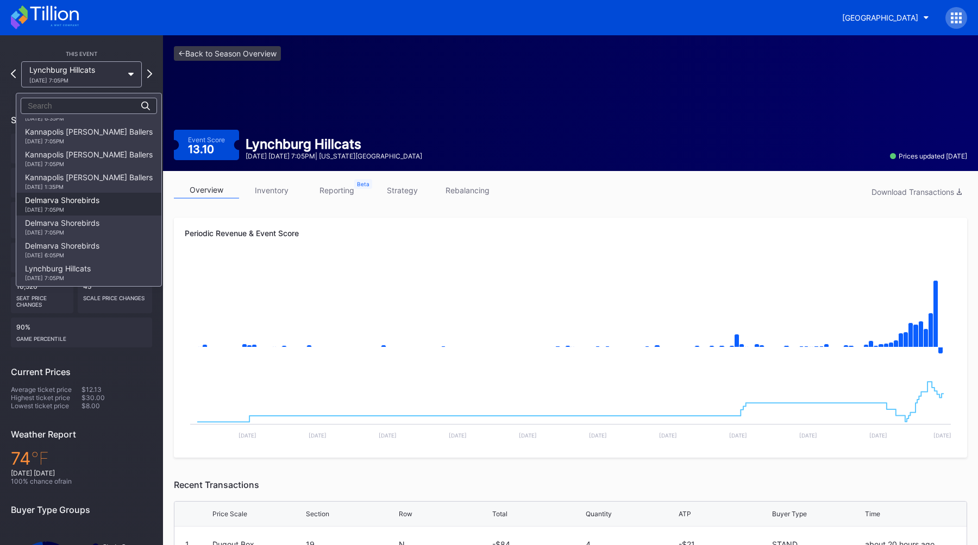
click at [50, 208] on div "[DATE] 7:05PM" at bounding box center [62, 209] width 74 height 7
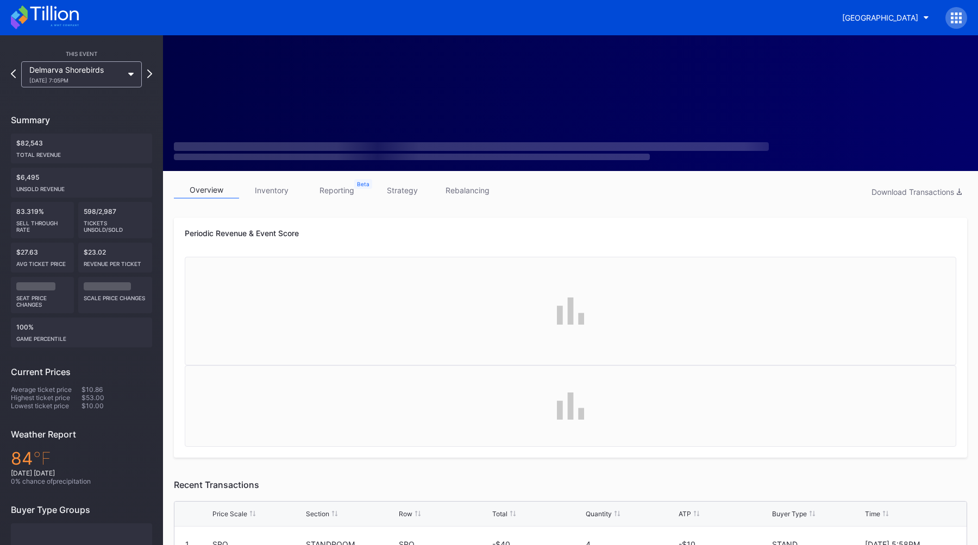
click at [284, 195] on link "inventory" at bounding box center [271, 190] width 65 height 17
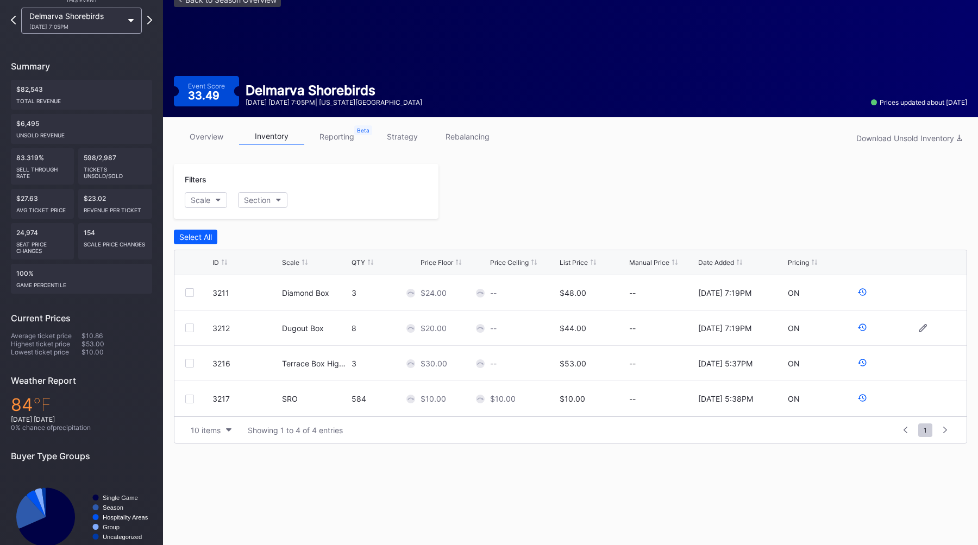
scroll to position [80, 0]
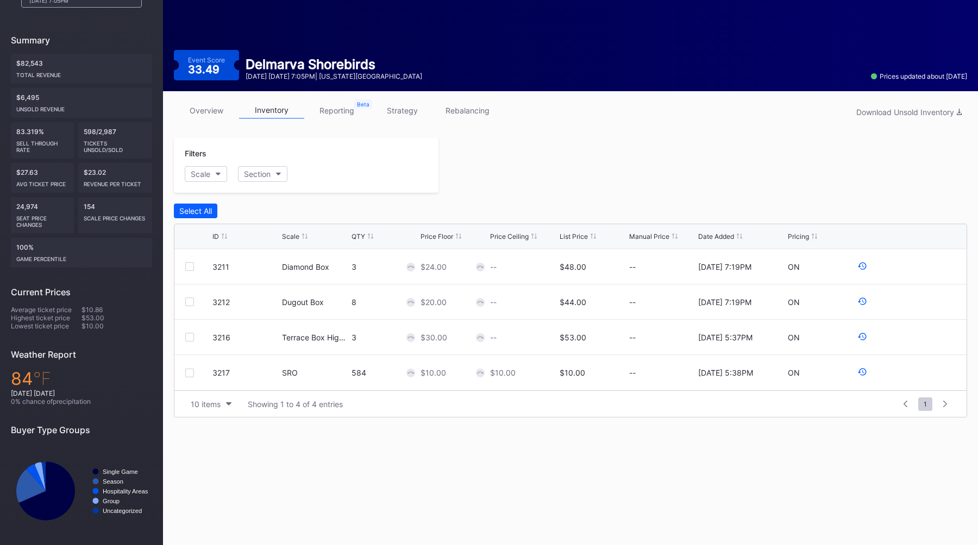
click at [209, 109] on link "overview" at bounding box center [206, 110] width 65 height 17
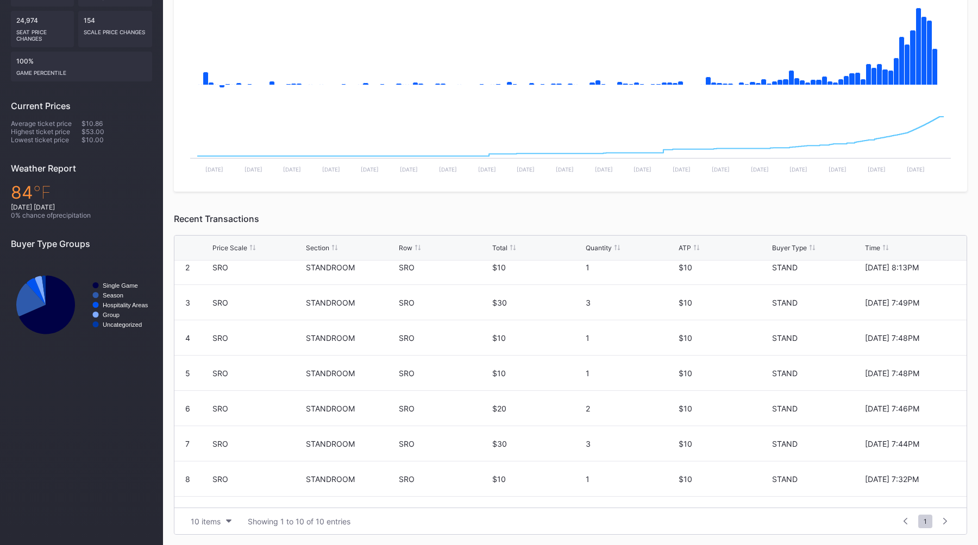
scroll to position [106, 0]
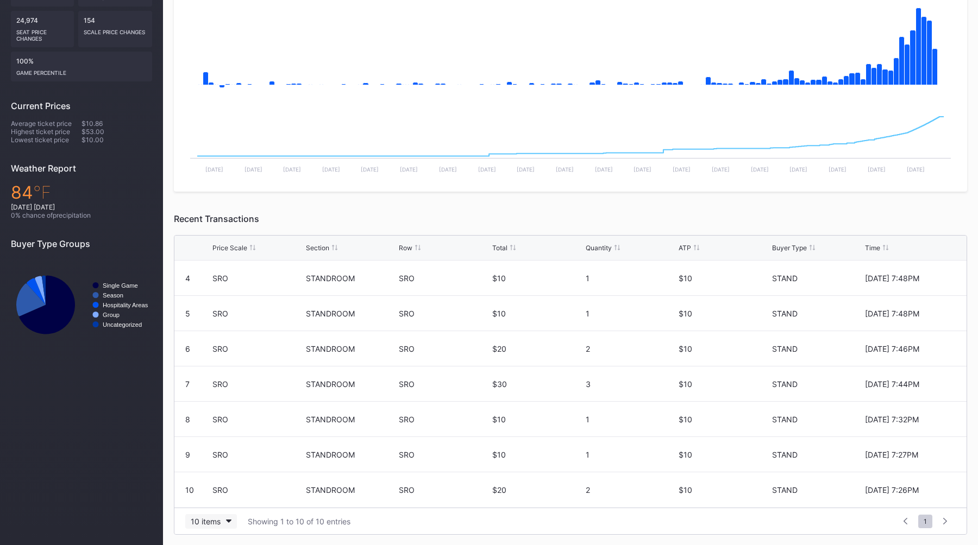
click at [214, 518] on div "10 items" at bounding box center [206, 521] width 30 height 9
click at [219, 503] on div "200 items" at bounding box center [211, 494] width 52 height 20
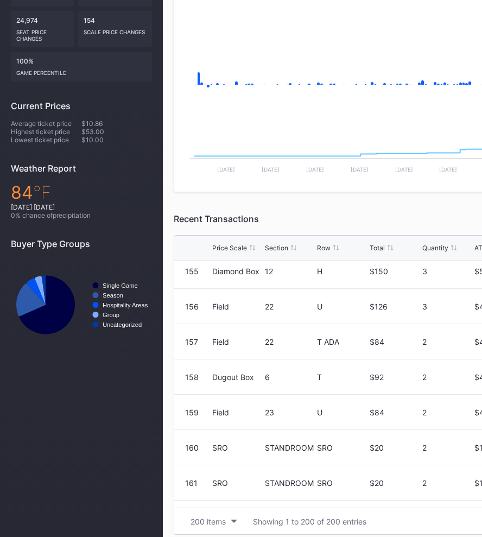
scroll to position [0, 0]
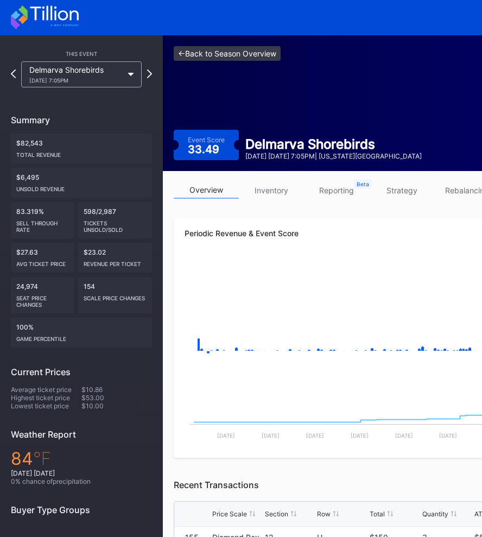
click at [227, 55] on link "<- Back to Season Overview" at bounding box center [227, 53] width 107 height 15
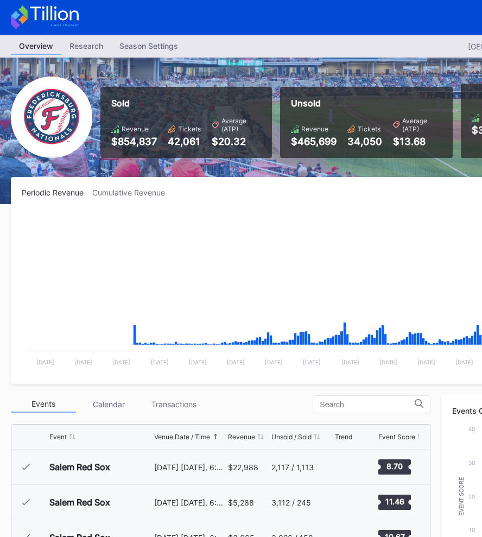
scroll to position [1906, 0]
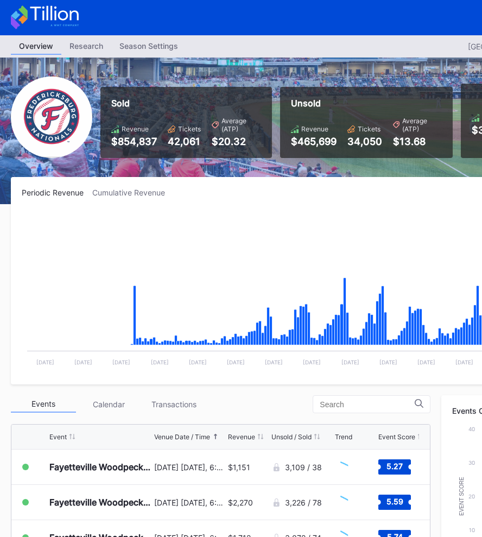
click at [128, 56] on div "Overview Research Season Settings [GEOGRAPHIC_DATA] Nationals Primary 2025 Down…" at bounding box center [326, 46] width 652 height 22
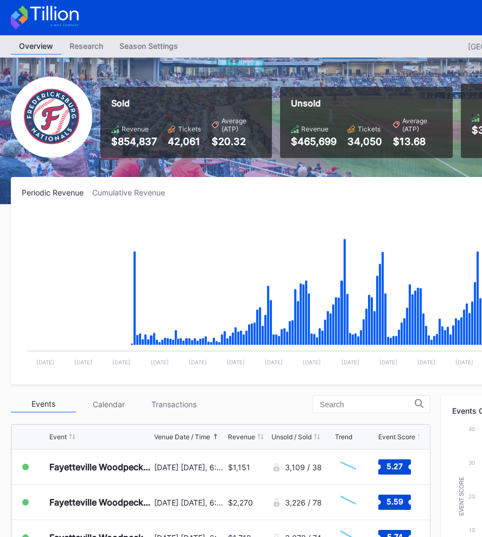
click at [141, 49] on div "Season Settings" at bounding box center [148, 46] width 75 height 16
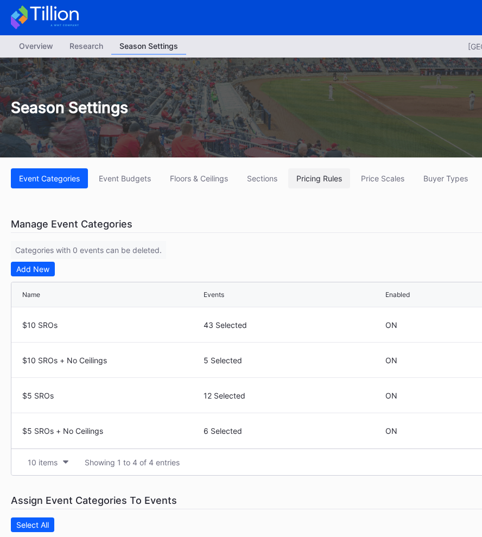
click at [310, 176] on div "Pricing Rules" at bounding box center [320, 178] width 46 height 9
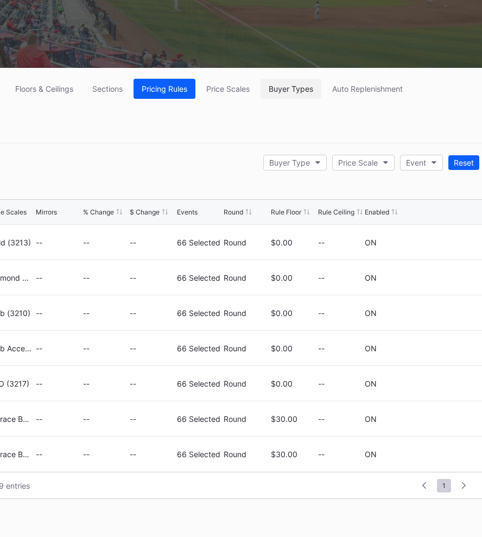
scroll to position [90, 169]
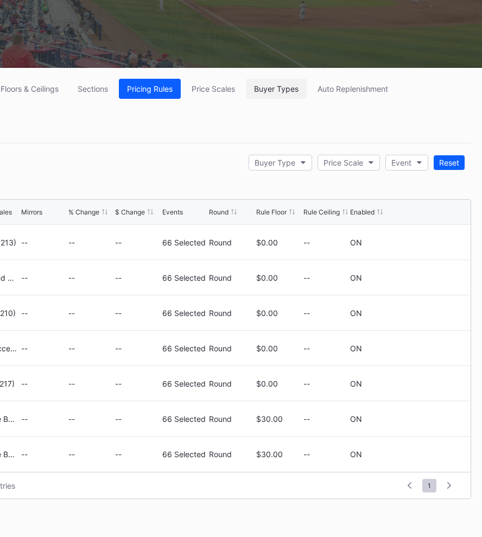
click at [274, 93] on button "Buyer Types" at bounding box center [276, 89] width 61 height 20
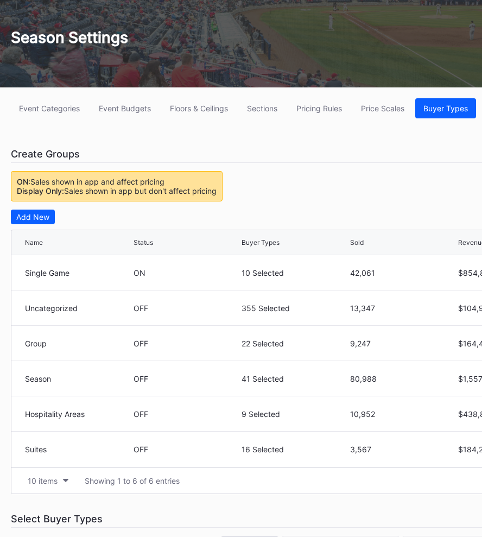
scroll to position [65, 0]
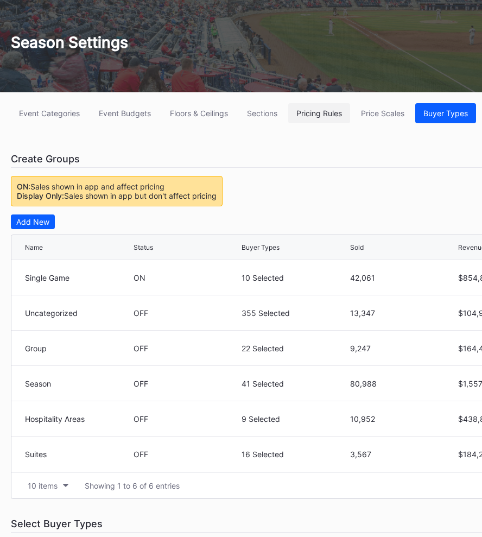
click at [314, 106] on button "Pricing Rules" at bounding box center [319, 113] width 62 height 20
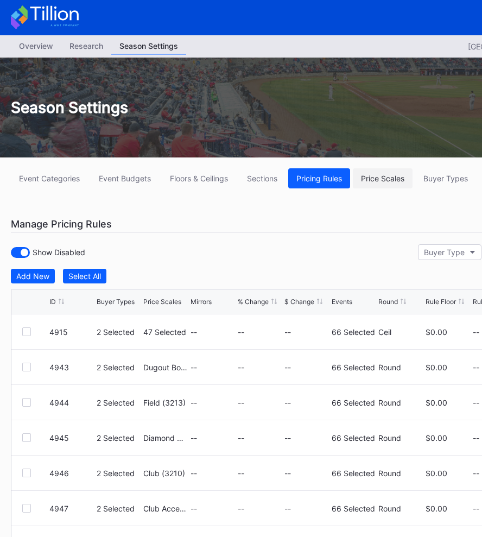
click at [374, 179] on div "Price Scales" at bounding box center [382, 178] width 43 height 9
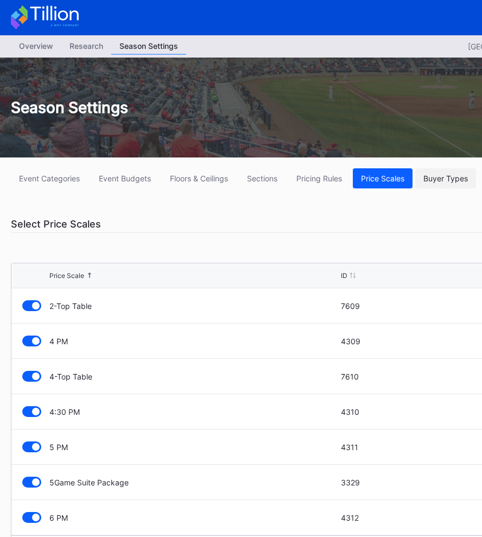
click at [450, 186] on button "Buyer Types" at bounding box center [445, 178] width 61 height 20
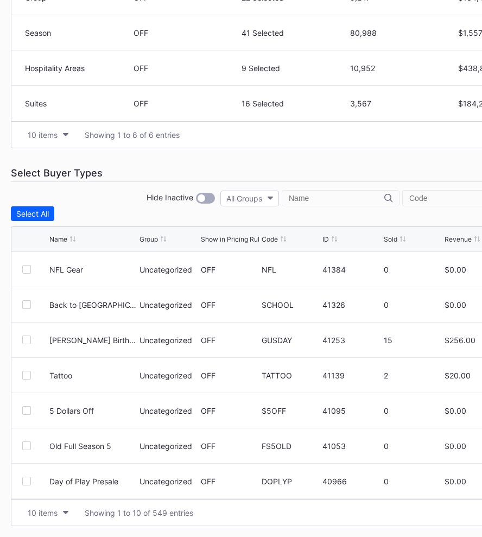
scroll to position [417, 169]
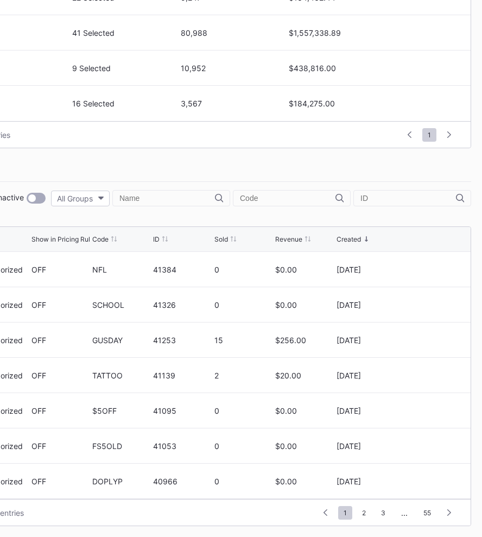
click at [224, 236] on div "Sold" at bounding box center [222, 239] width 14 height 8
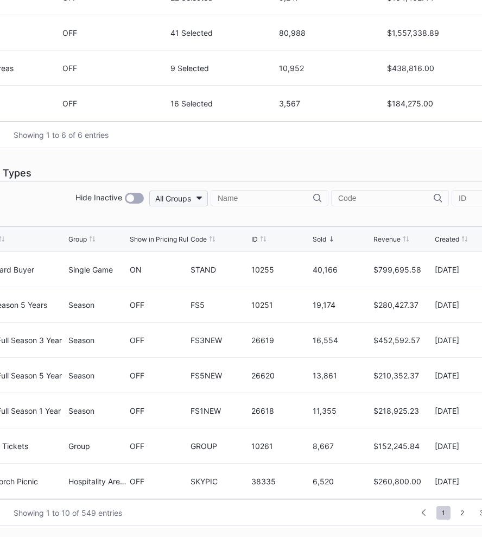
scroll to position [417, 0]
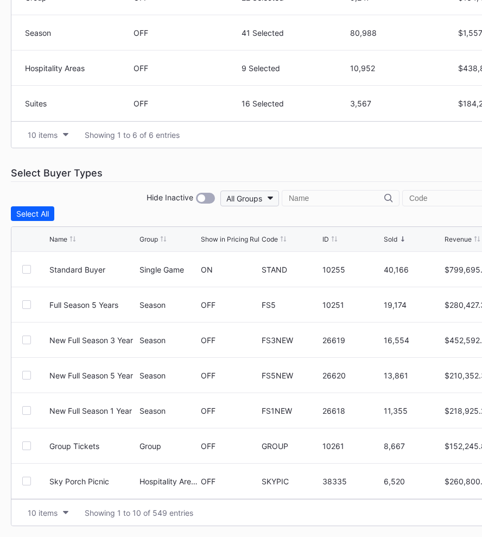
click at [262, 201] on div "All Groups" at bounding box center [244, 198] width 36 height 9
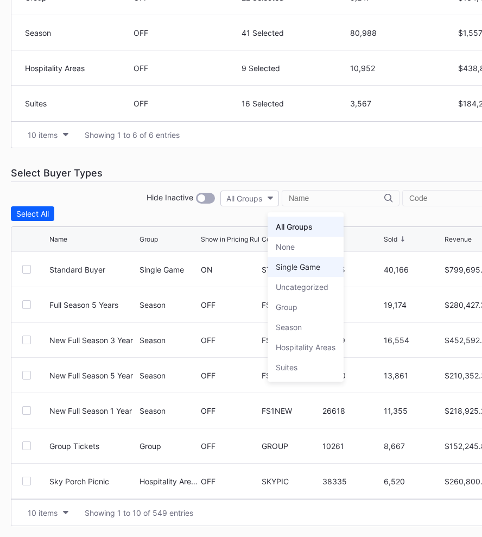
click at [304, 263] on div "Single Game" at bounding box center [298, 266] width 45 height 9
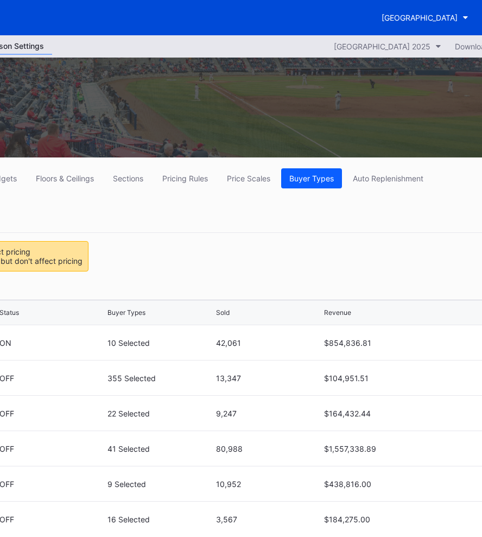
scroll to position [0, 169]
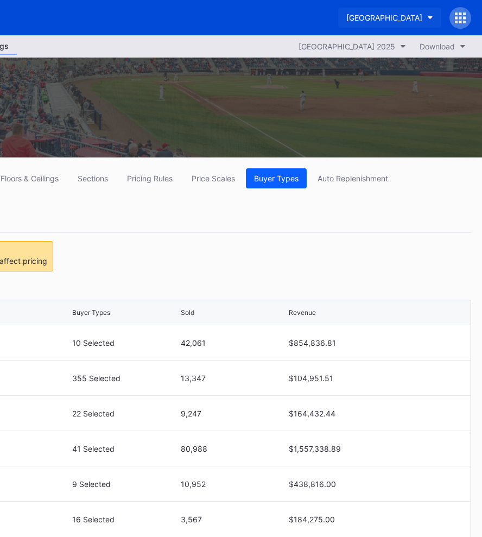
click at [409, 17] on div "[GEOGRAPHIC_DATA]" at bounding box center [384, 17] width 76 height 9
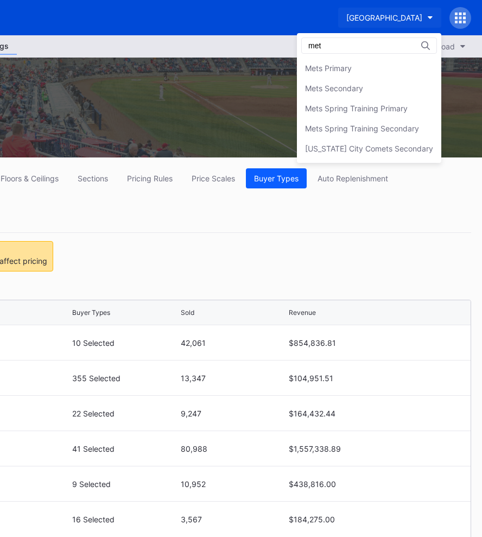
scroll to position [0, 0]
type input "mets"
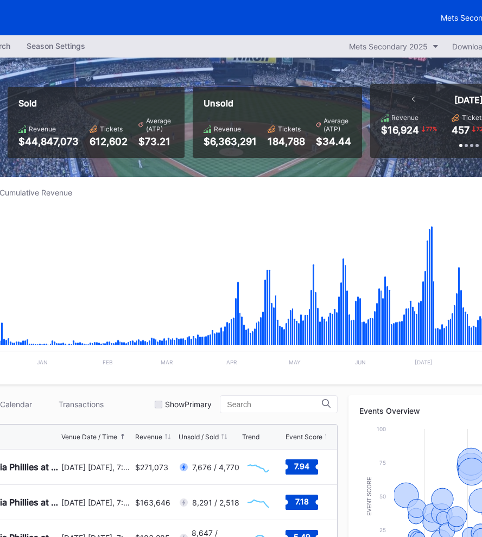
scroll to position [0, 169]
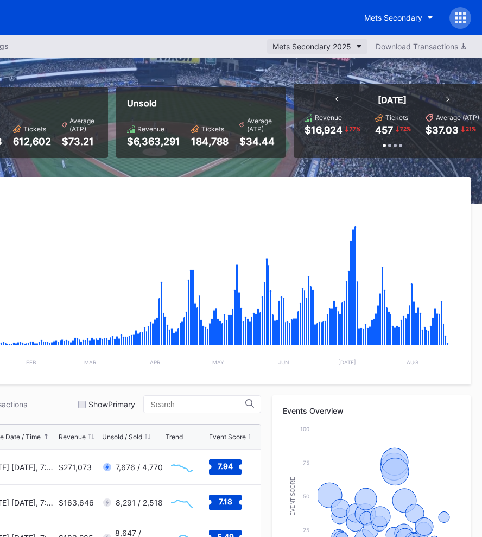
click at [318, 46] on div "Mets Secondary 2025" at bounding box center [312, 46] width 79 height 9
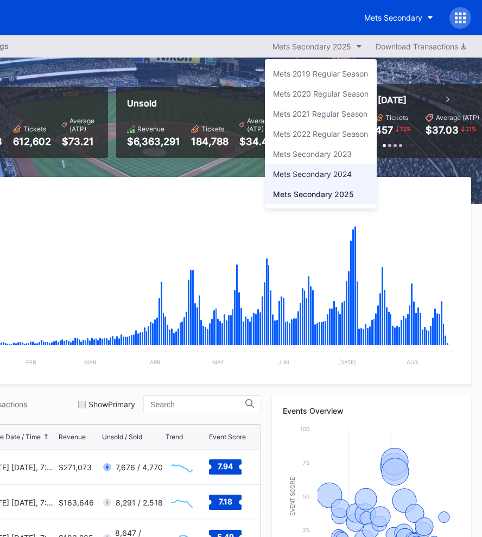
click at [304, 178] on div "Mets Secondary 2024" at bounding box center [312, 173] width 79 height 9
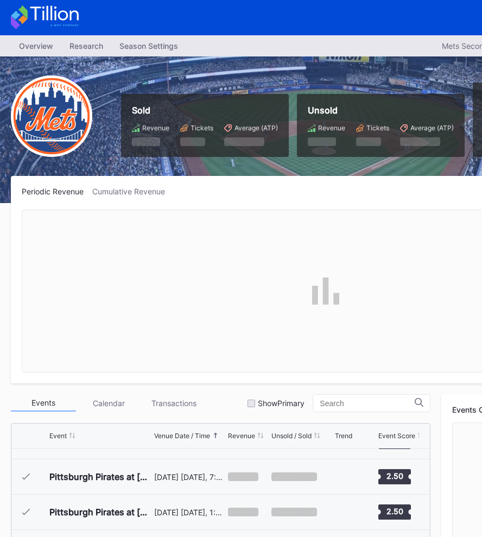
scroll to position [0, 169]
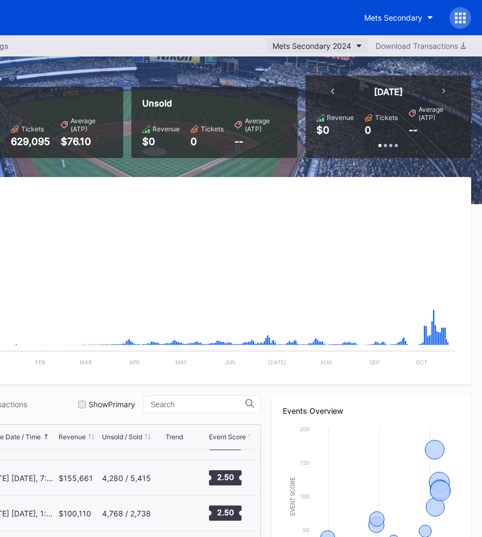
click at [299, 46] on div "Mets Secondary 2024" at bounding box center [312, 45] width 79 height 9
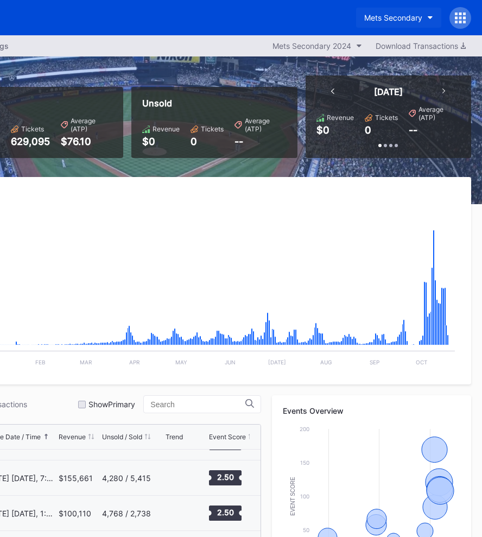
click at [384, 21] on div "Mets Secondary" at bounding box center [393, 17] width 58 height 9
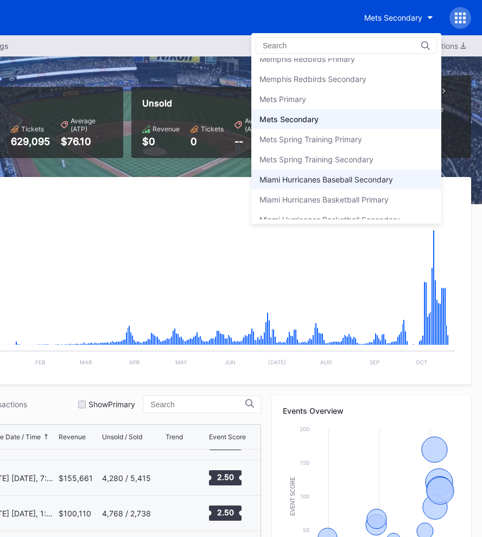
scroll to position [1632, 0]
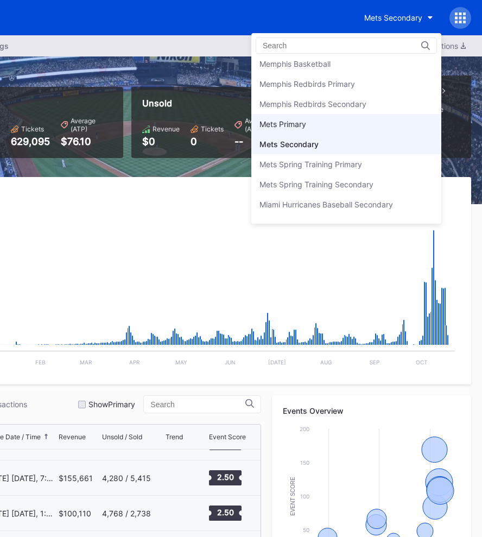
click at [310, 120] on div "Mets Primary" at bounding box center [346, 124] width 190 height 20
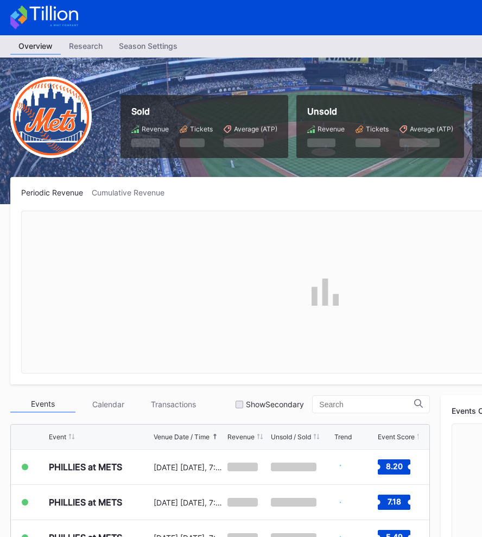
scroll to position [0, 169]
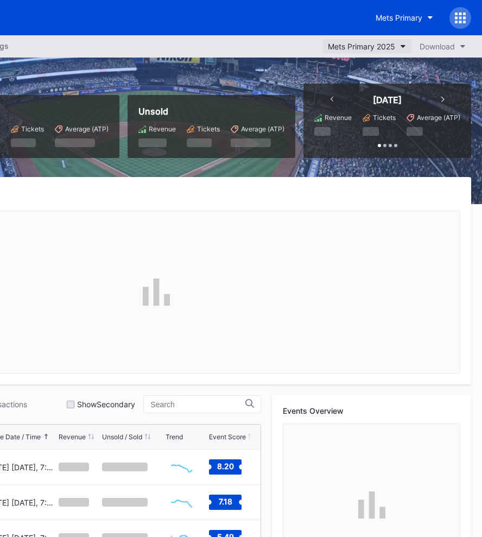
click at [336, 43] on div "Mets Primary 2025" at bounding box center [361, 46] width 67 height 9
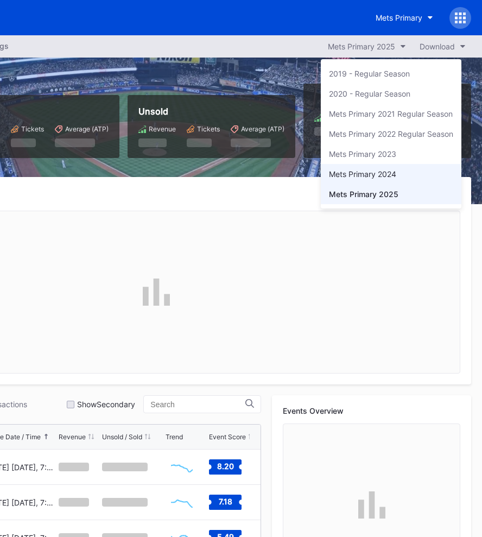
click at [354, 169] on div "Mets Primary 2024" at bounding box center [362, 173] width 67 height 9
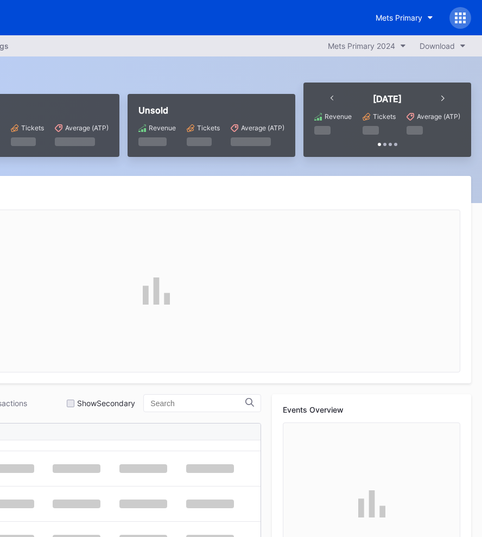
scroll to position [342, 0]
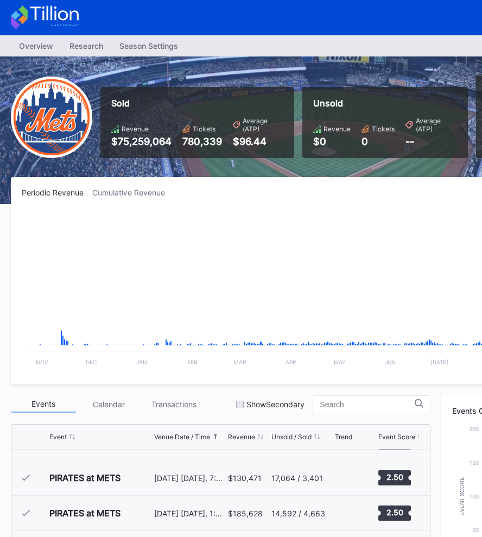
click at [316, 155] on div "Unsold Revenue $0 Tickets 0 Average (ATP) --" at bounding box center [385, 122] width 165 height 71
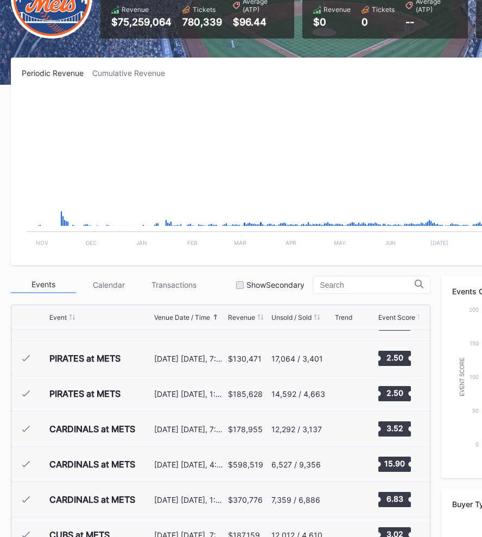
scroll to position [121, 0]
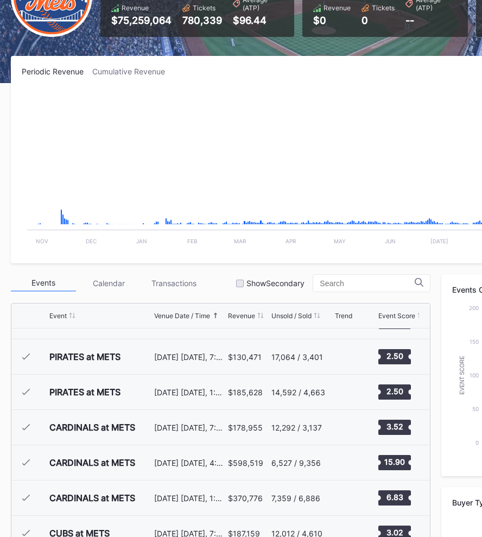
click at [210, 77] on div "Periodic Revenue Cumulative Revenue Created with Highcharts 11.2.0 Chart title …" at bounding box center [326, 159] width 630 height 207
